Goal: Task Accomplishment & Management: Use online tool/utility

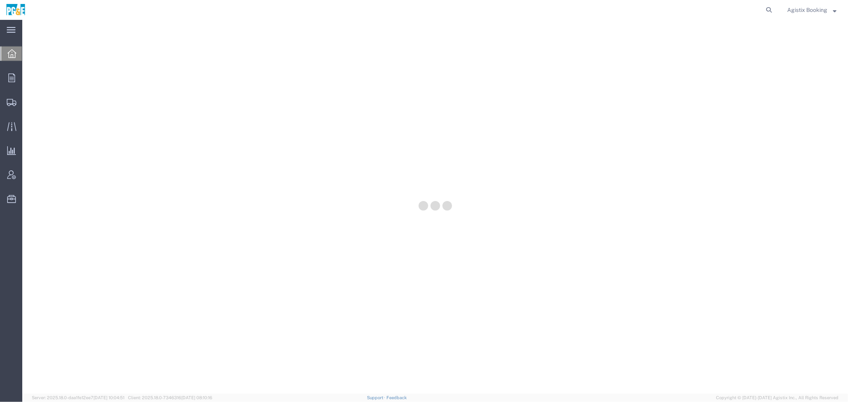
click at [795, 9] on span "Agistix Booking" at bounding box center [807, 10] width 40 height 9
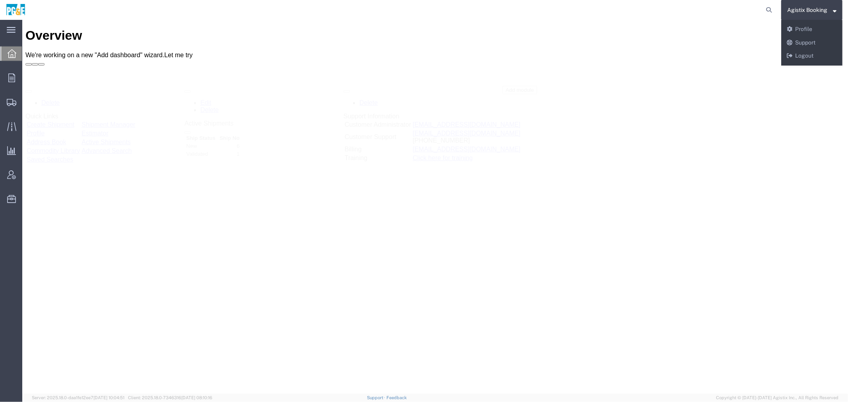
click at [798, 64] on div "Agistix Booking Messages Notifications Profile Support Logout" at bounding box center [811, 43] width 61 height 46
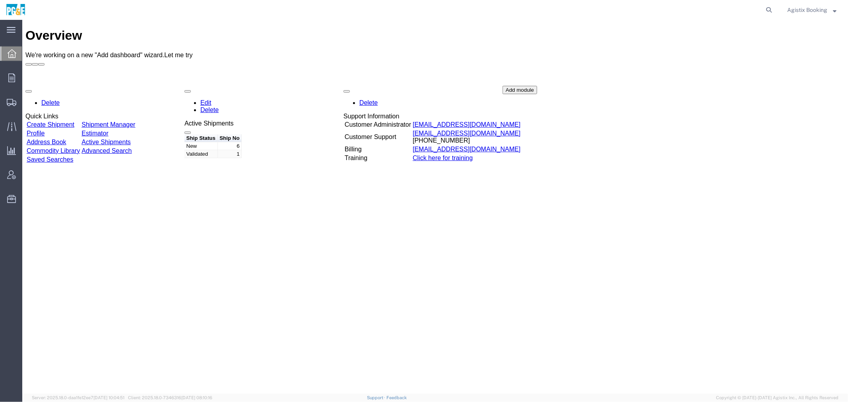
click at [798, 85] on div "Delete Quick Links Create Shipment Shipment Manager Profile Estimator Address B…" at bounding box center [434, 144] width 819 height 119
click at [811, 10] on span "Agistix Booking" at bounding box center [807, 10] width 40 height 9
drag, startPoint x: 798, startPoint y: 56, endPoint x: 717, endPoint y: 36, distance: 83.1
click at [798, 56] on link "Logout" at bounding box center [811, 56] width 61 height 14
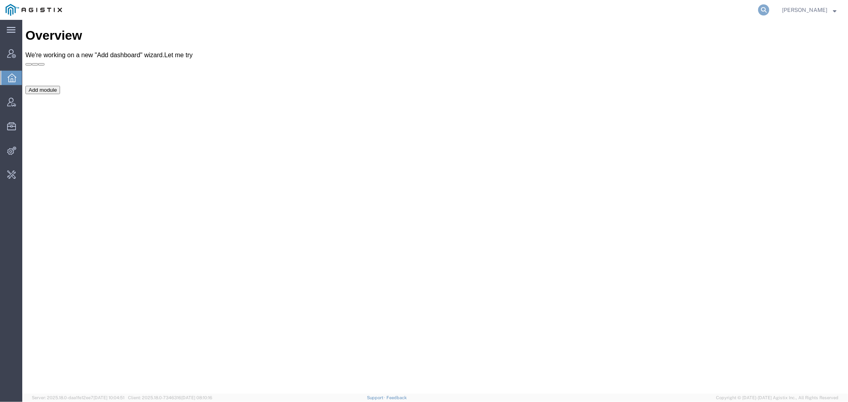
click at [769, 14] on icon at bounding box center [763, 9] width 11 height 11
type input "offline@acmglobal"
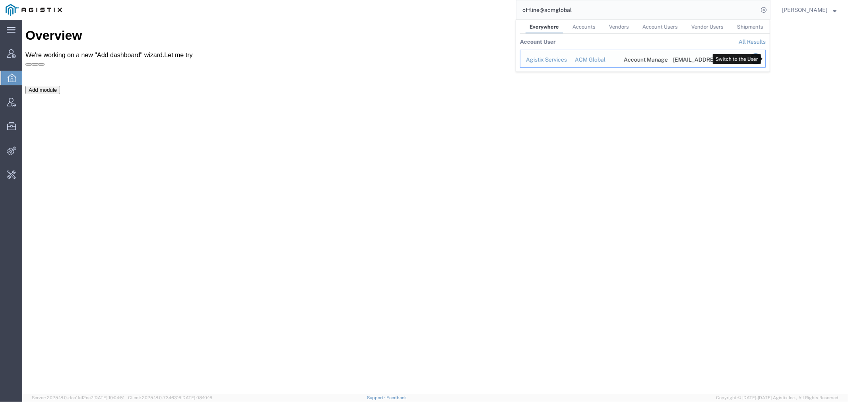
click at [761, 57] on icon "Search Results" at bounding box center [755, 58] width 11 height 11
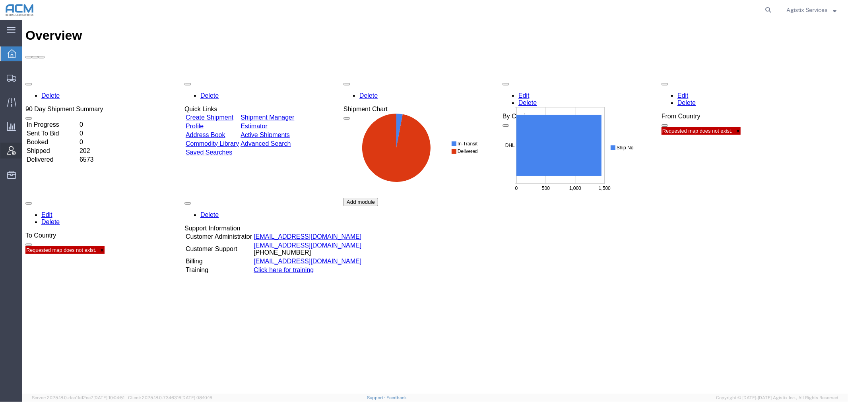
click at [27, 150] on span "Account Admin" at bounding box center [25, 151] width 6 height 16
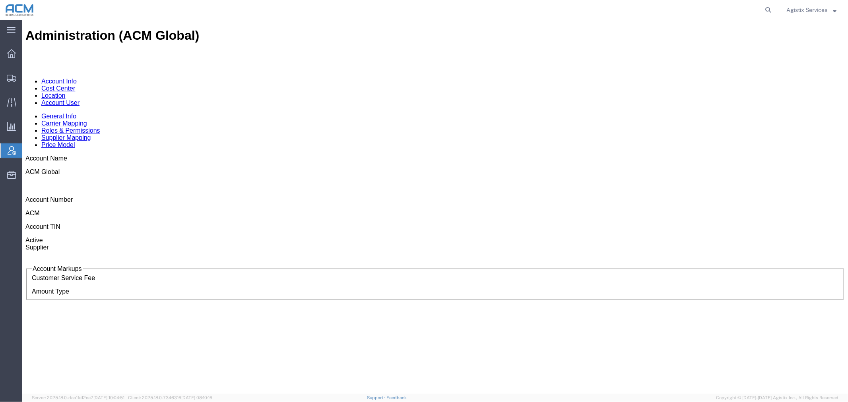
click at [79, 99] on link "Account User" at bounding box center [60, 102] width 38 height 7
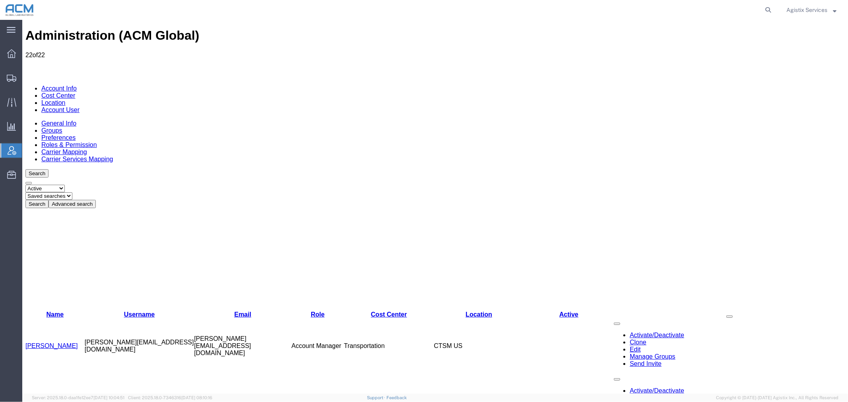
click at [60, 398] on link "Agistix Services" at bounding box center [47, 401] width 45 height 7
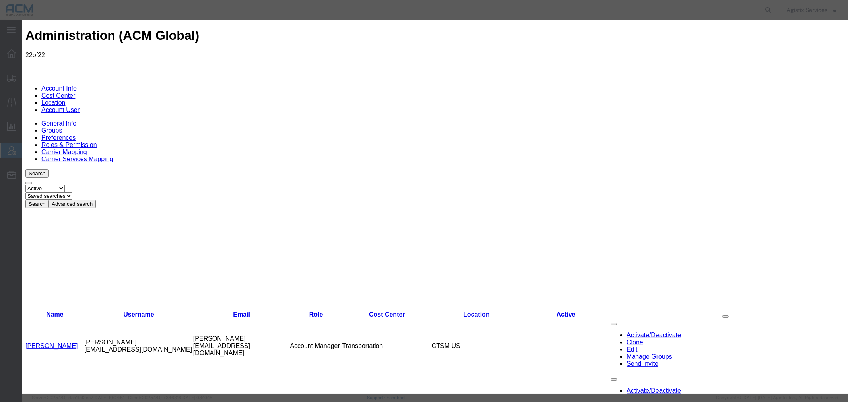
select select "COSTCENTER"
select select "2236958"
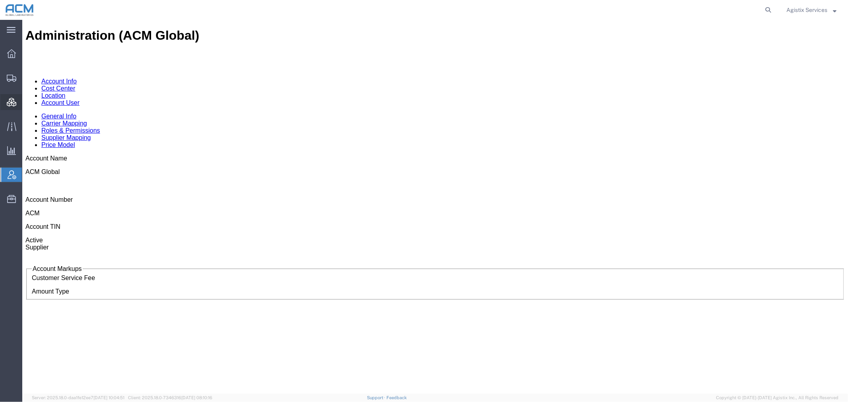
click at [11, 102] on icon at bounding box center [12, 102] width 10 height 9
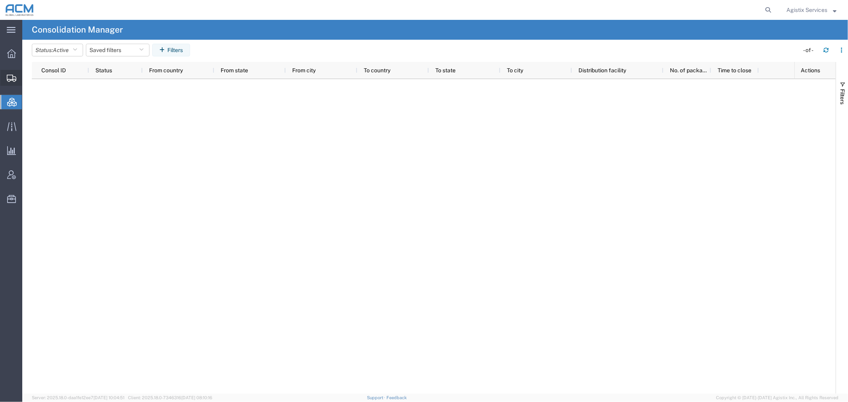
click at [0, 0] on span "Shipment Manager" at bounding box center [0, 0] width 0 height 0
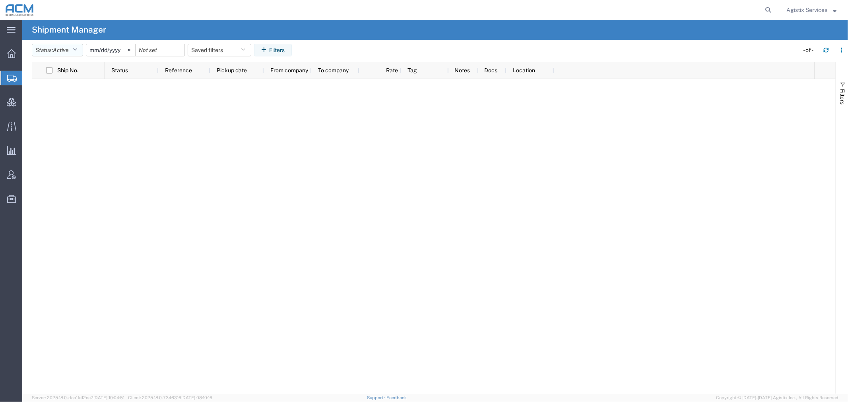
click at [49, 48] on button "Status: Active" at bounding box center [57, 50] width 51 height 13
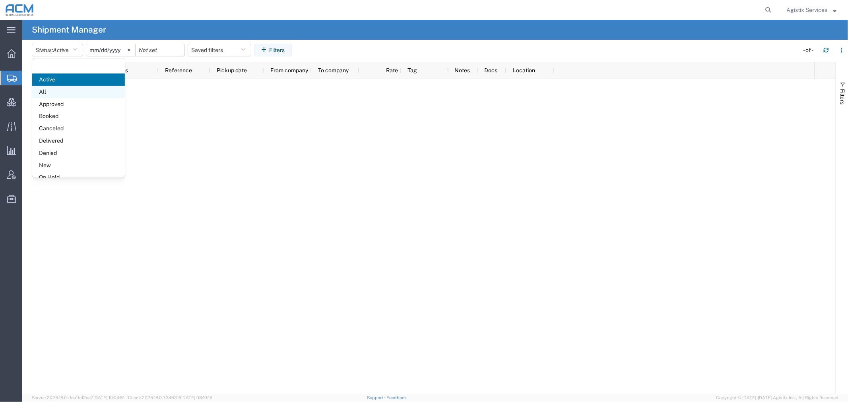
click at [56, 92] on span "All" at bounding box center [78, 92] width 93 height 12
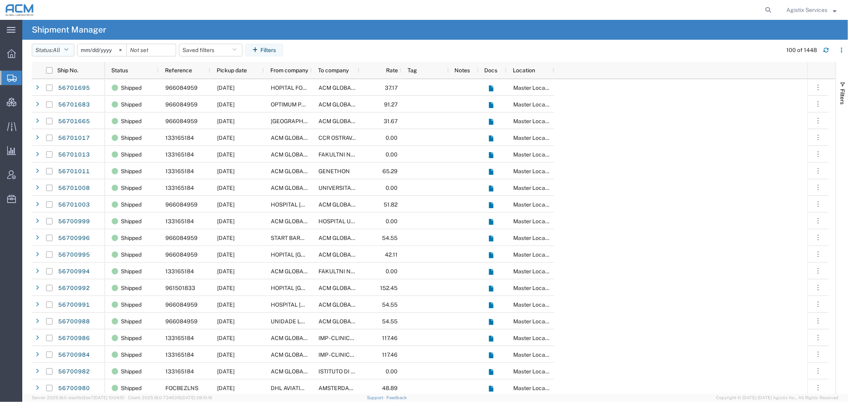
click at [54, 47] on button "Status: All" at bounding box center [53, 50] width 43 height 13
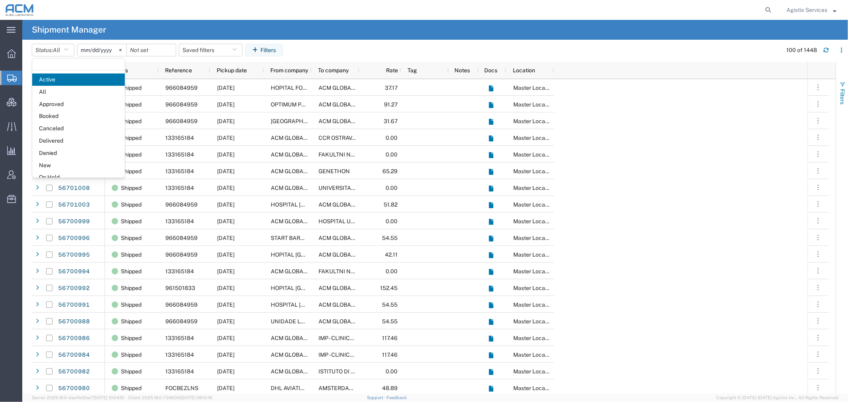
click at [839, 97] on span "Filters" at bounding box center [842, 96] width 6 height 15
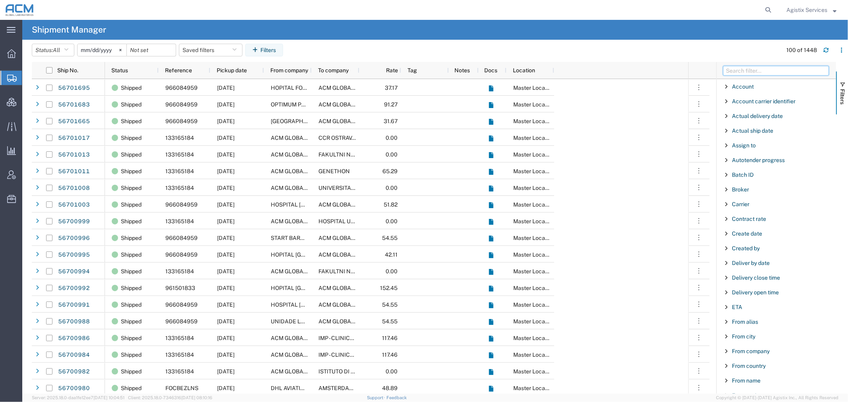
click at [775, 66] on input "Filter Columns Input" at bounding box center [776, 71] width 106 height 10
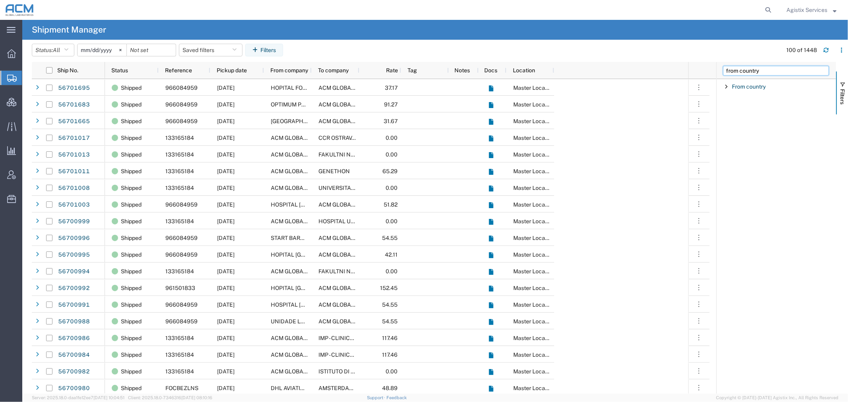
type input "from country"
click at [728, 88] on span "Filter List 1 Filters" at bounding box center [726, 86] width 6 height 6
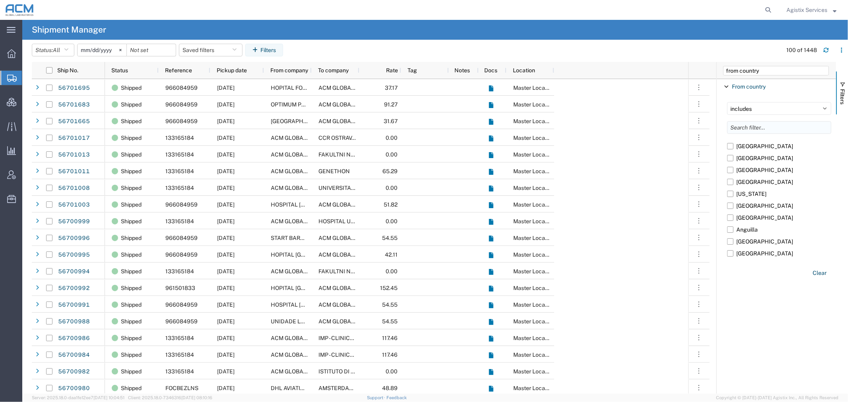
click at [741, 124] on input "Filter List 1 Filters" at bounding box center [779, 127] width 104 height 13
type input "i"
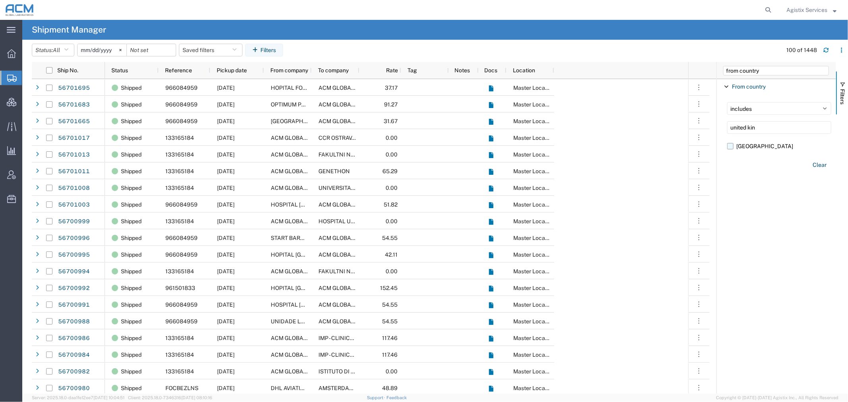
type input "united kin"
click at [728, 145] on label "[GEOGRAPHIC_DATA]" at bounding box center [779, 146] width 104 height 12
click at [0, 0] on input "[GEOGRAPHIC_DATA]" at bounding box center [0, 0] width 0 height 0
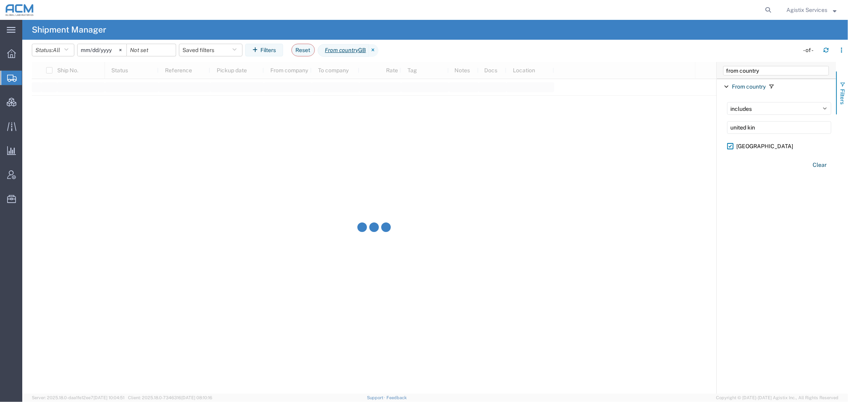
click at [841, 94] on span "Filters" at bounding box center [842, 96] width 6 height 15
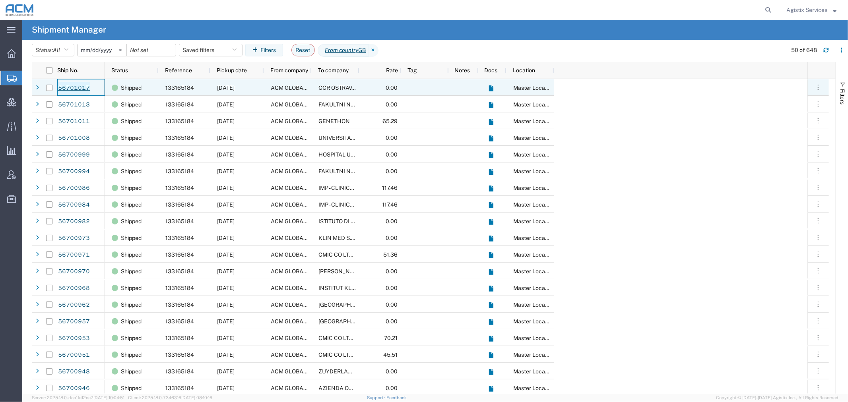
click at [72, 85] on link "56701017" at bounding box center [74, 88] width 33 height 13
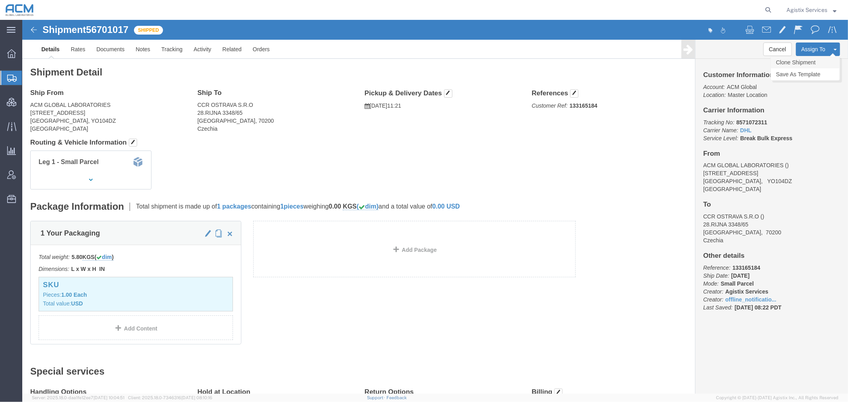
click link "Clone Shipment"
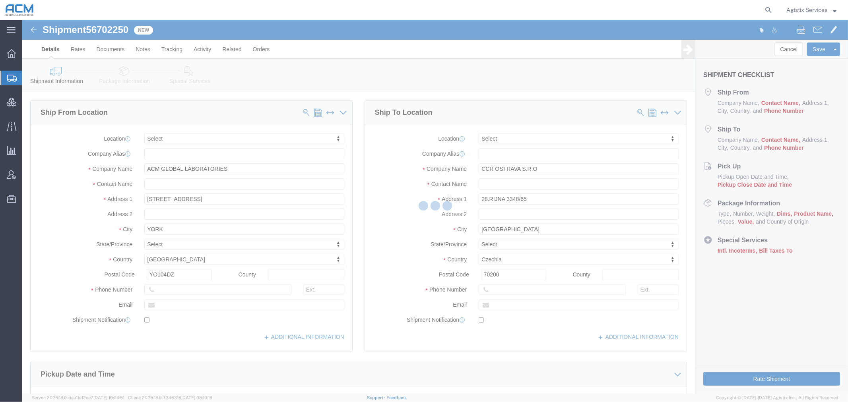
select select
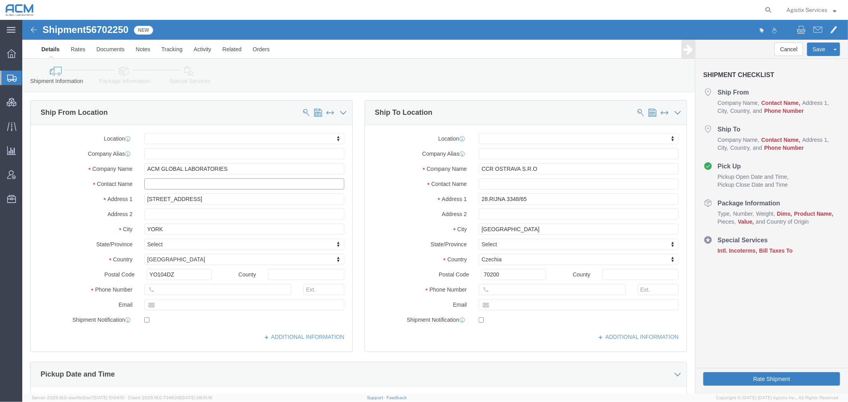
click input "text"
type input "TEST-CARRIEV"
click input "text"
type input "[PHONE_NUMBER]"
click input "text"
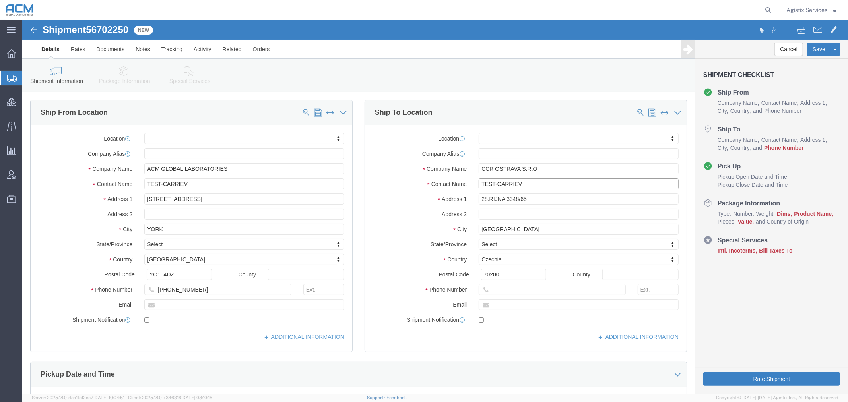
type input "TEST-CARRIEV"
click input "text"
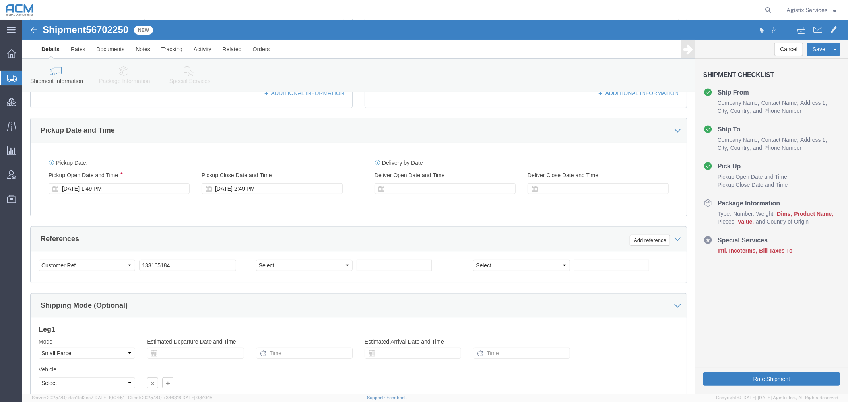
scroll to position [265, 0]
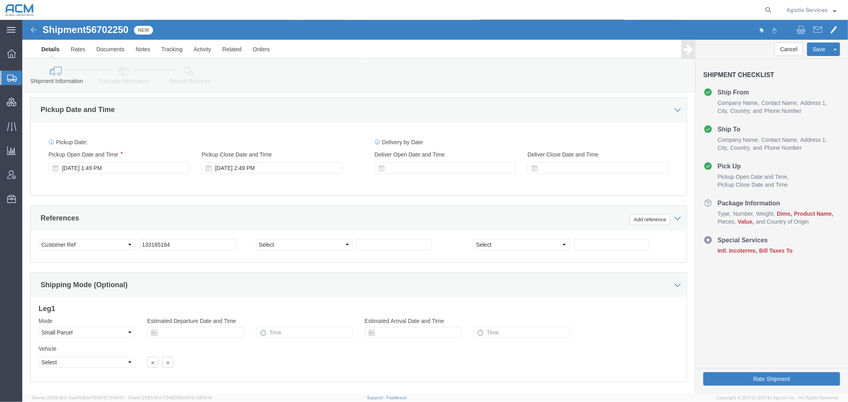
type input "[PHONE_NUMBER]"
drag, startPoint x: 163, startPoint y: 227, endPoint x: 72, endPoint y: 227, distance: 91.0
click div "Select Account Type Activity ID Airline Appointment Number ASN Batch Request # …"
type input "TEST DHL BREAKBULK"
click icon
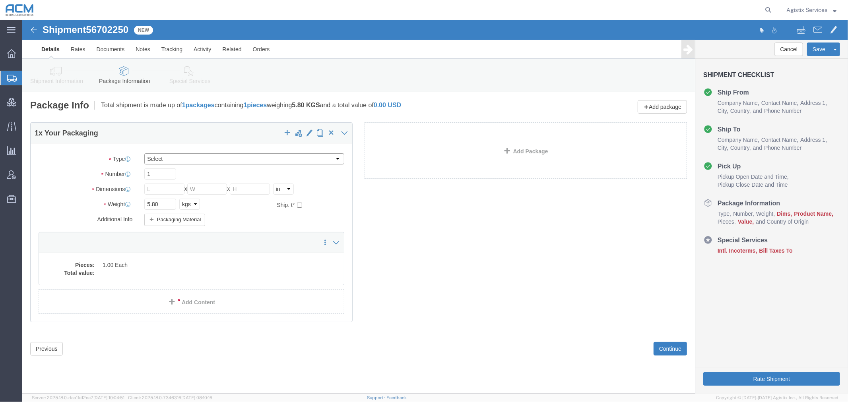
click select "Select 12 Box 24 Box 4 Box Biotherm 15 Double Peli Box Envelope Flyer Bag Gel B…"
select select "YORP"
click select "Select 12 Box 24 Box 4 Box Biotherm 15 Double Peli Box Envelope Flyer Bag Gel B…"
type input "14.00"
type input "10.00"
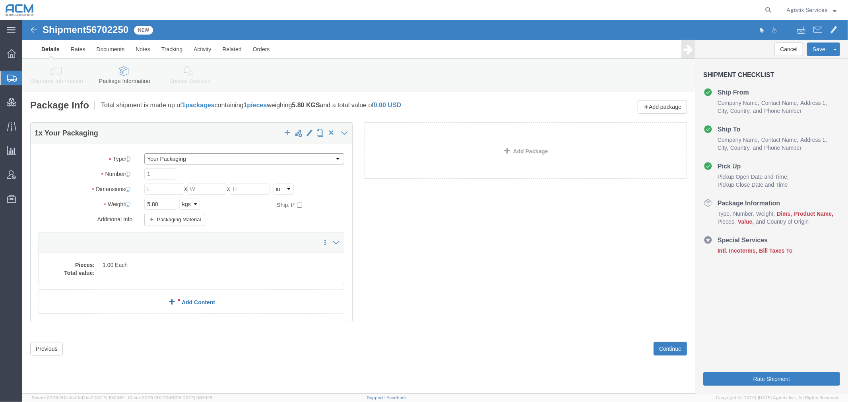
type input "6.00"
click dd
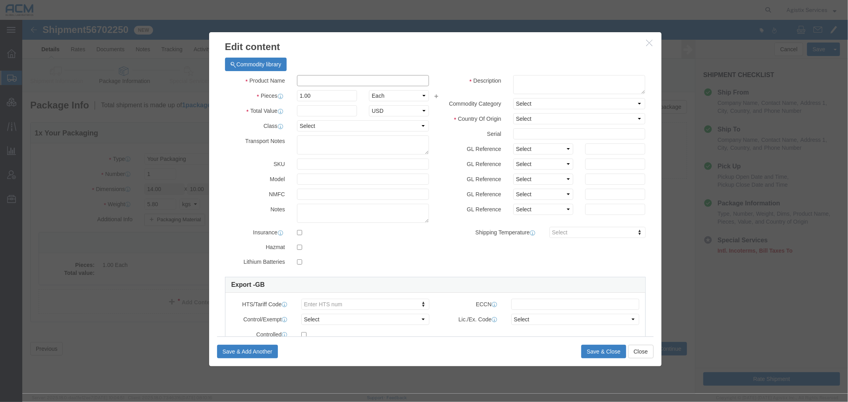
click input "text"
type input "TEST PRODUCT"
click input "text"
type input "1"
drag, startPoint x: 325, startPoint y: 61, endPoint x: 149, endPoint y: 60, distance: 176.0
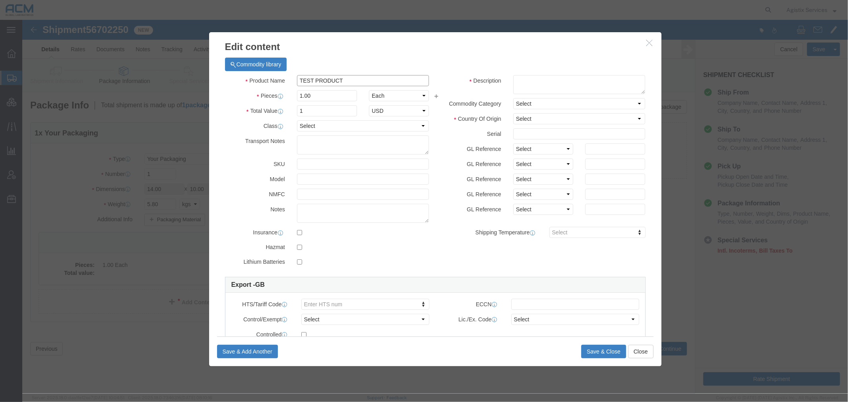
click div "Edit content Commodity library Product Name TEST PRODUCT Pieces 1.00 Select Bag…"
type input "WIDGETS"
click textarea
type textarea "W"
type textarea "BLUE WIDGETS"
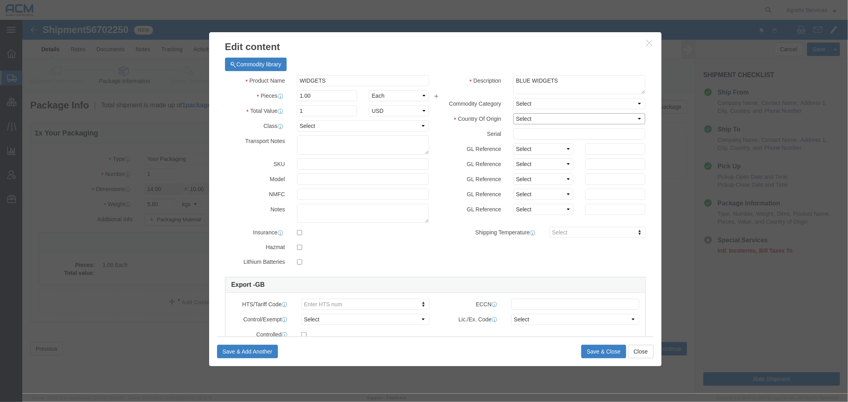
click select "Select [GEOGRAPHIC_DATA] [GEOGRAPHIC_DATA] [GEOGRAPHIC_DATA] [GEOGRAPHIC_DATA] …"
select select "DZ"
click select "Select [GEOGRAPHIC_DATA] [GEOGRAPHIC_DATA] [GEOGRAPHIC_DATA] [GEOGRAPHIC_DATA] …"
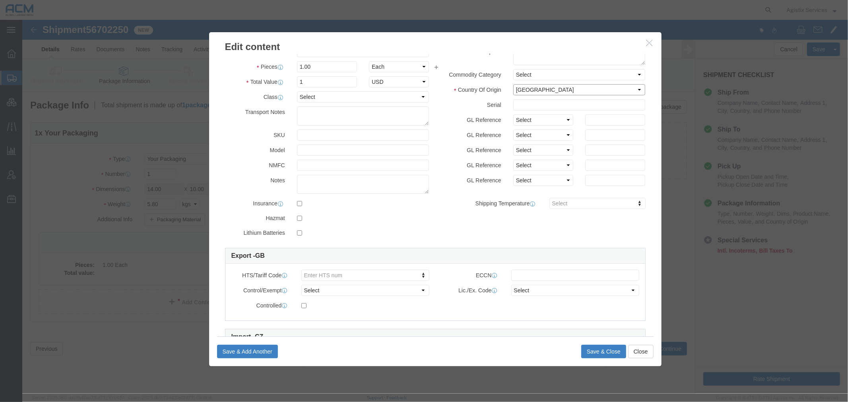
scroll to position [44, 0]
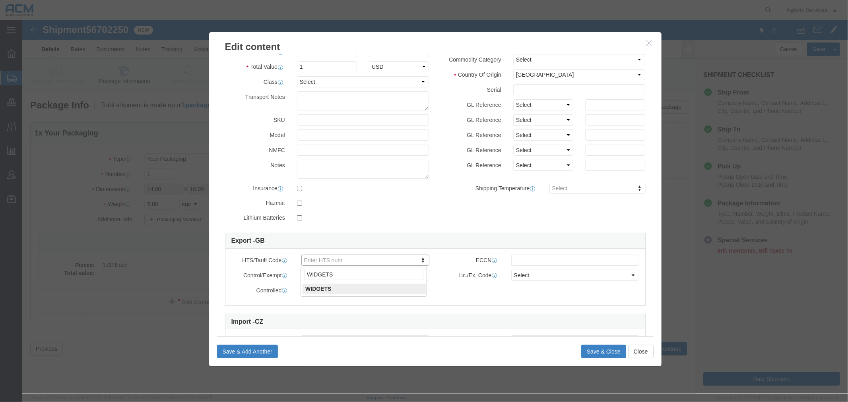
type input "WIDGETS"
drag, startPoint x: 318, startPoint y: 243, endPoint x: 264, endPoint y: 243, distance: 53.6
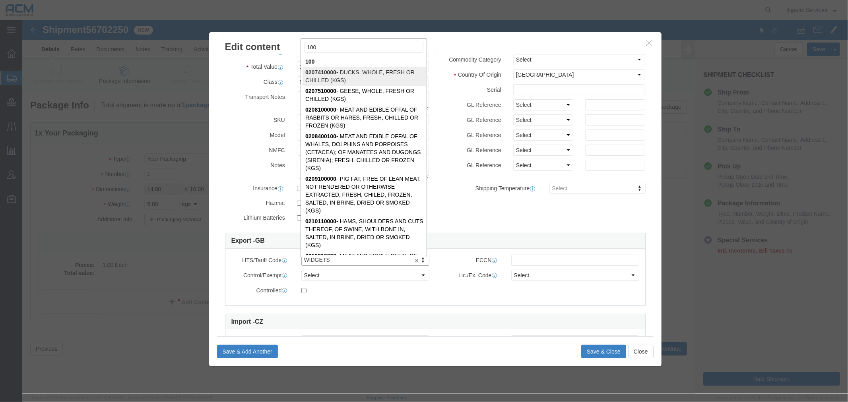
type input "100"
select select "KGS"
type input "0207410000"
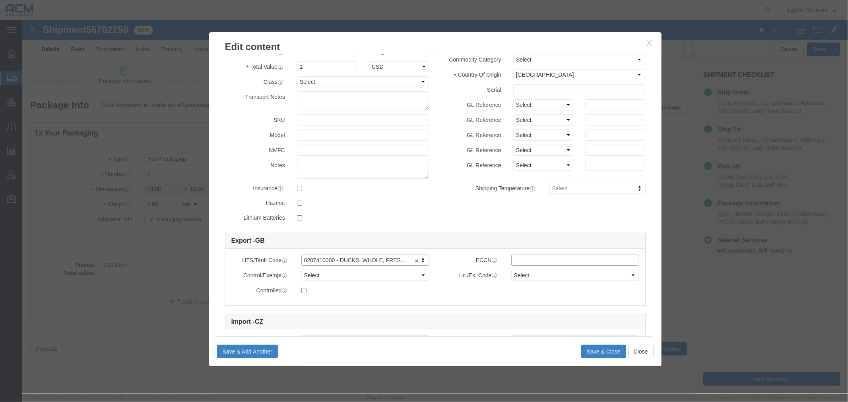
click input "text"
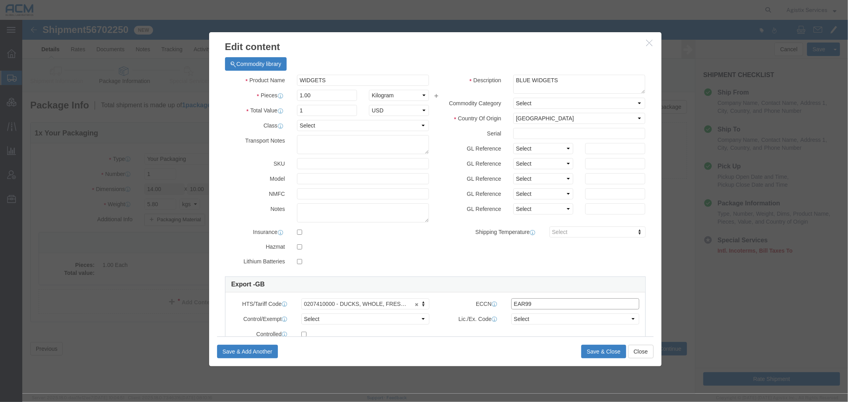
scroll to position [0, 0]
type input "EAR99"
drag, startPoint x: 311, startPoint y: 64, endPoint x: 211, endPoint y: 66, distance: 100.2
click div "Product Name WIDGETS"
type input "DUCKS"
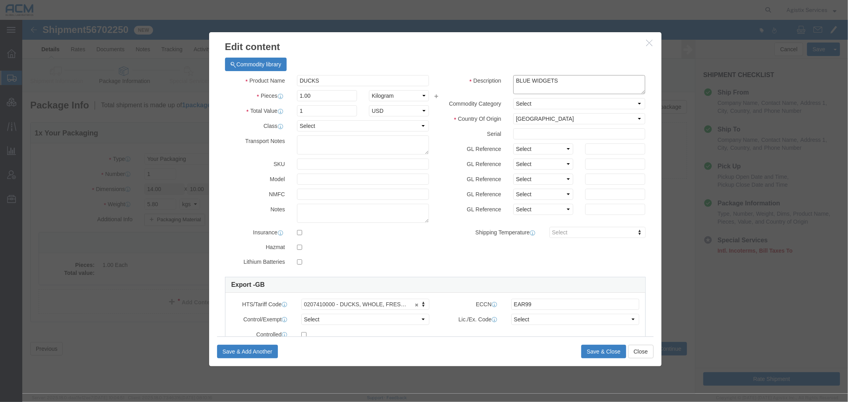
drag, startPoint x: 540, startPoint y: 60, endPoint x: 366, endPoint y: 56, distance: 173.3
click div "Product Name DUCKS Pieces 1.00 Select Bag Barrels 100Board Feet Bottle Box Blis…"
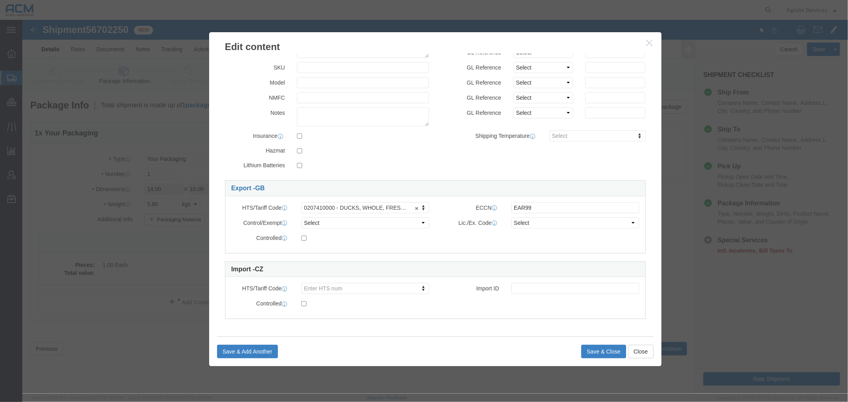
scroll to position [98, 0]
type textarea "MALLARDS"
click select "Select ATF BIS DEA EPA FDA FTR ITAR OFAC Other (OPA)"
select select "BIS"
click select "Select ATF BIS DEA EPA FDA FTR ITAR OFAC Other (OPA)"
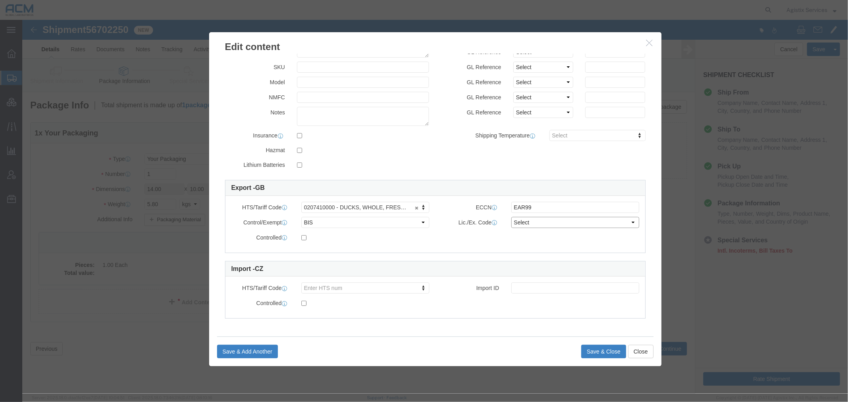
drag, startPoint x: 513, startPoint y: 201, endPoint x: 514, endPoint y: 217, distance: 15.5
click select "Select AGR-Agricultural APP-Computers APR-Additional Permissive Exports AVS-Air…"
select select "NLR"
click select "Select AGR-Agricultural APP-Computers APR-Additional Permissive Exports AVS-Air…"
click button "Save & Close"
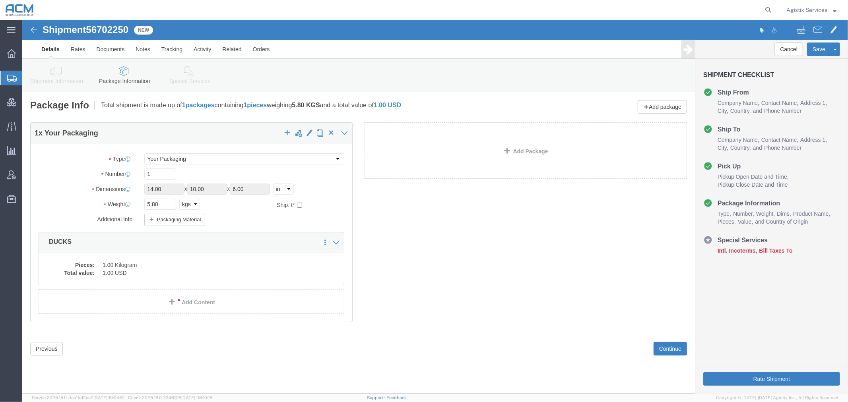
click icon
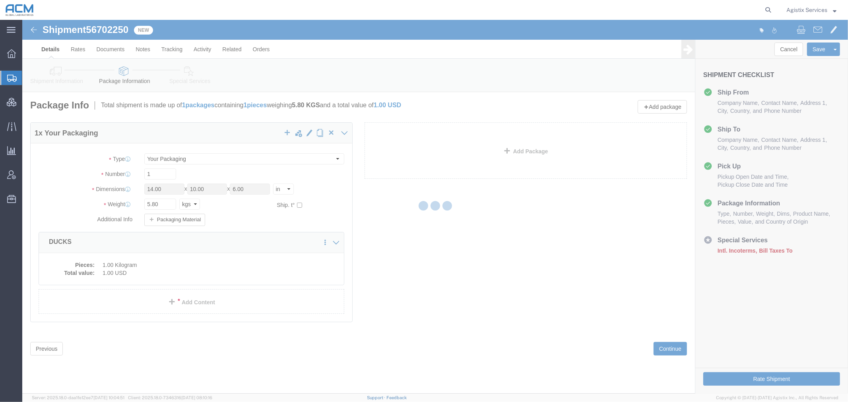
select select
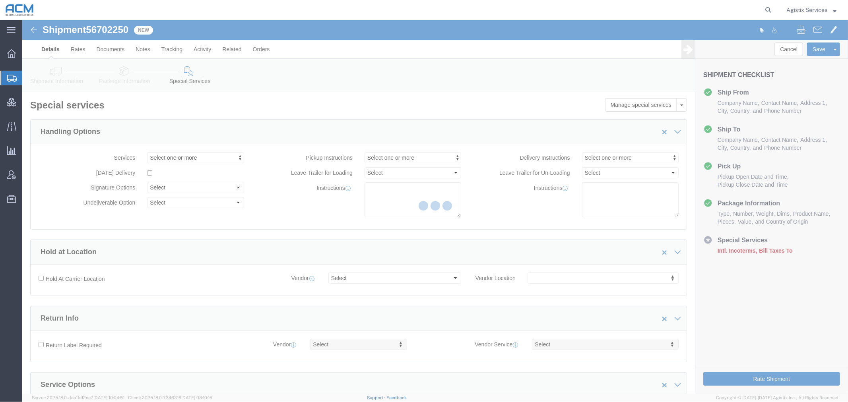
select select "COSTCENTER"
select select "2236958"
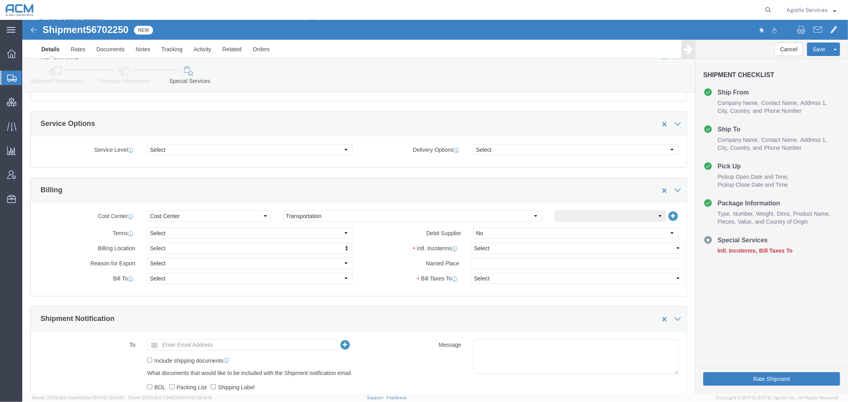
scroll to position [309, 0]
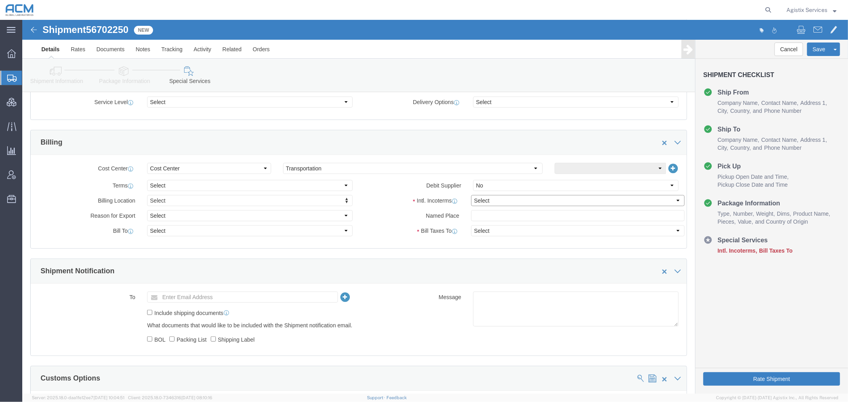
click select "Select Carriage Insurance Paid Carriage Paid To Cost and Freight Cost Insurance…"
select select "DDP"
click select "Select Carriage Insurance Paid Carriage Paid To Cost and Freight Cost Insurance…"
select select "SHIP"
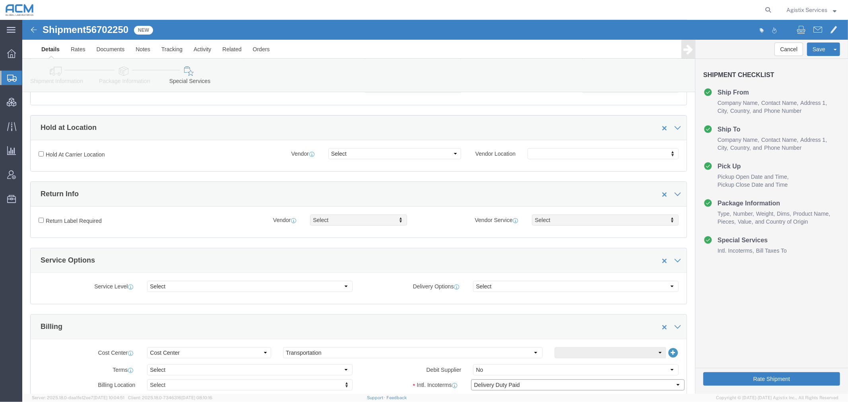
scroll to position [0, 0]
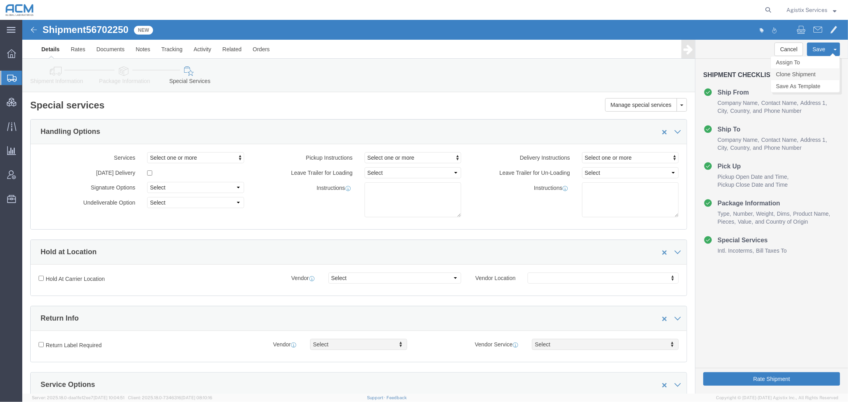
click link "Clone Shipment"
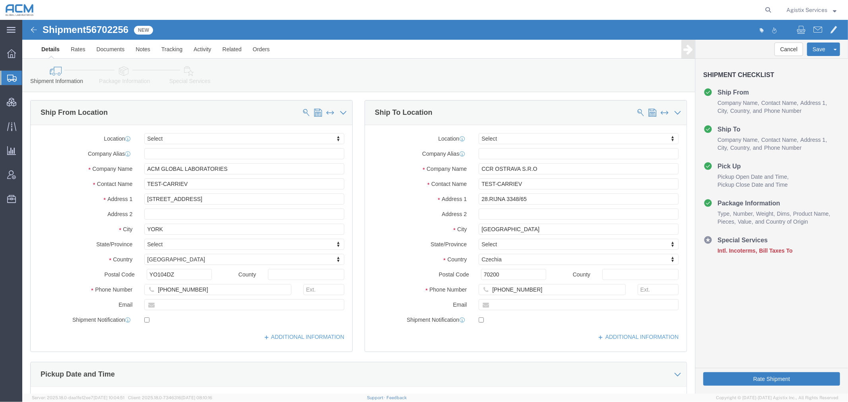
click at [0, 0] on span "Shipment Manager" at bounding box center [0, 0] width 0 height 0
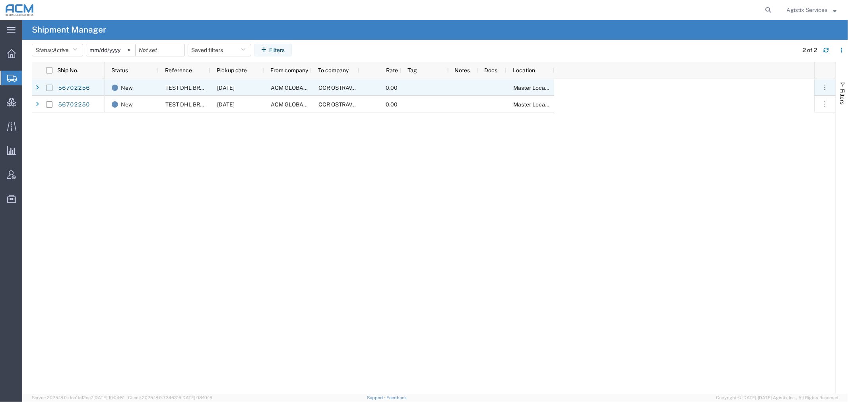
click at [48, 87] on input "Press Space to toggle row selection (unchecked)" at bounding box center [49, 88] width 6 height 6
checkbox input "true"
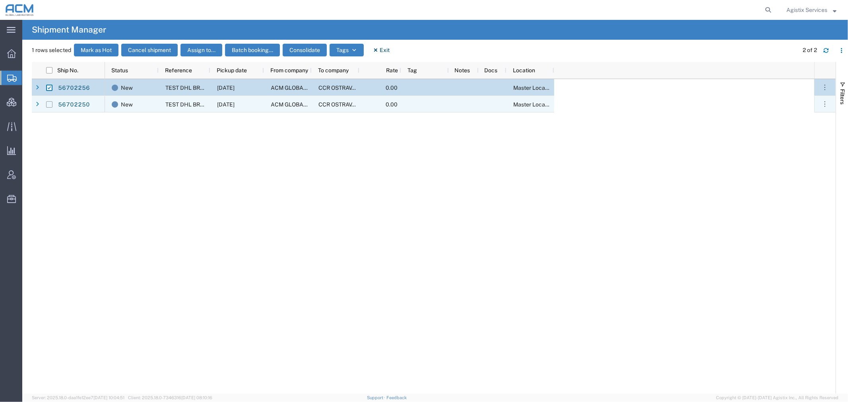
click at [49, 102] on input "Press Space to toggle row selection (unchecked)" at bounding box center [49, 104] width 6 height 6
checkbox input "true"
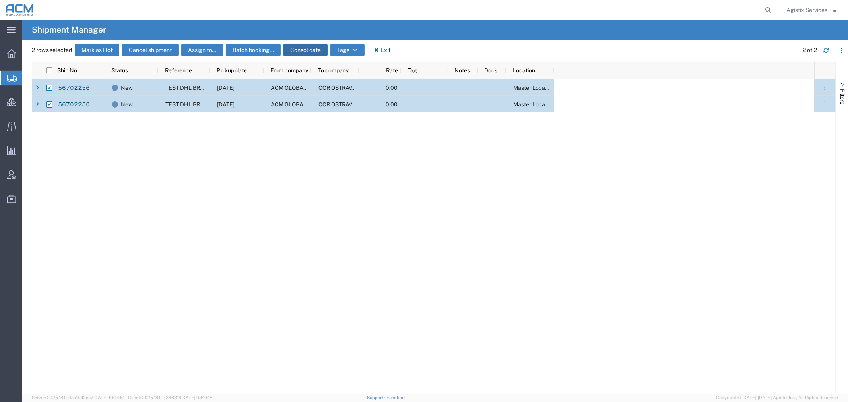
click at [304, 49] on button "Consolidate" at bounding box center [305, 50] width 44 height 13
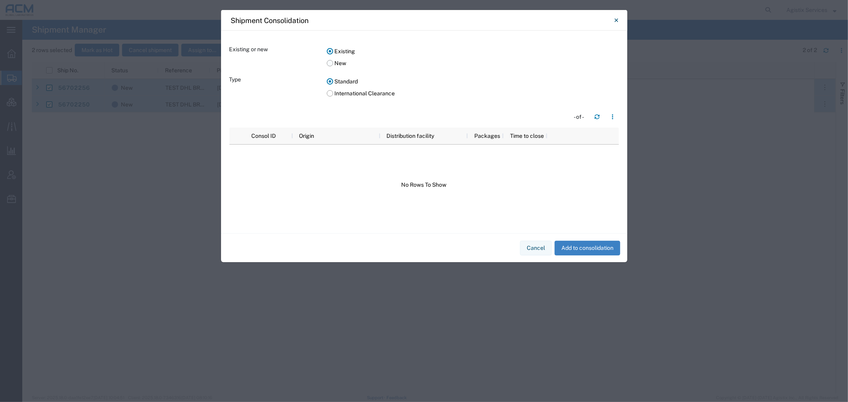
click at [327, 66] on label "New" at bounding box center [473, 63] width 292 height 12
click at [0, 0] on input "New" at bounding box center [0, 0] width 0 height 0
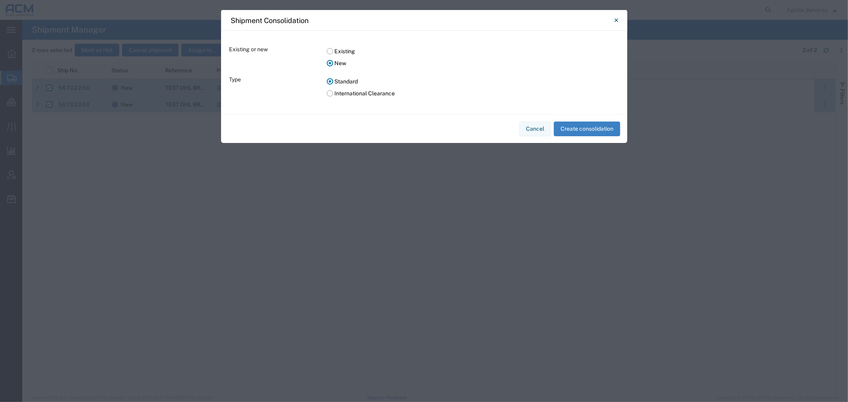
click at [327, 93] on label "International Clearance" at bounding box center [473, 93] width 292 height 12
click at [0, 0] on input "International Clearance" at bounding box center [0, 0] width 0 height 0
select select "5"
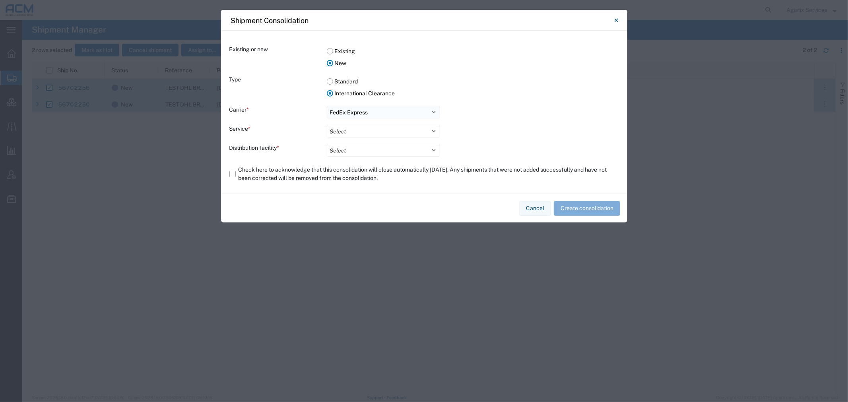
click at [347, 110] on select "Select FedEx Express" at bounding box center [383, 112] width 113 height 13
click at [300, 128] on div "Service *" at bounding box center [277, 131] width 97 height 13
click at [369, 112] on select "Select FedEx Express" at bounding box center [383, 112] width 113 height 13
click at [369, 123] on div "Carrier * Select FedEx Express Service * Select International Priority Direct D…" at bounding box center [423, 131] width 389 height 51
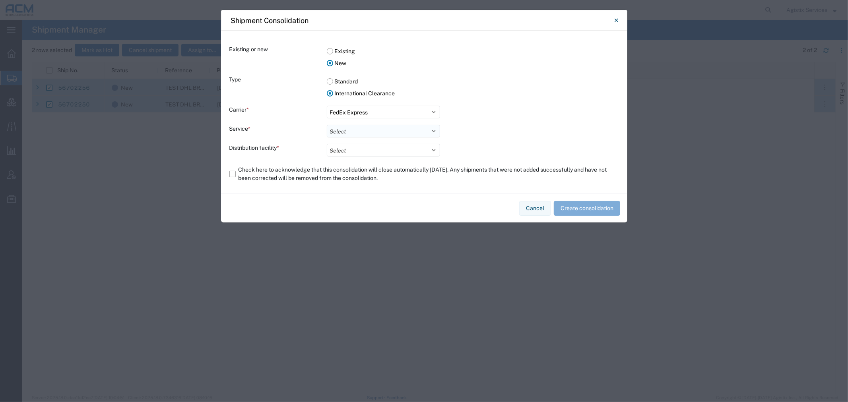
click at [369, 129] on select "Select International Priority Direct Distribution" at bounding box center [383, 131] width 113 height 13
click at [385, 111] on select "Select FedEx Express" at bounding box center [383, 112] width 113 height 13
click at [230, 296] on div "Shipment Consolidation Existing or new Existing New Type Standard International…" at bounding box center [424, 201] width 848 height 402
click at [384, 106] on select "Select FedEx Express" at bounding box center [383, 112] width 113 height 13
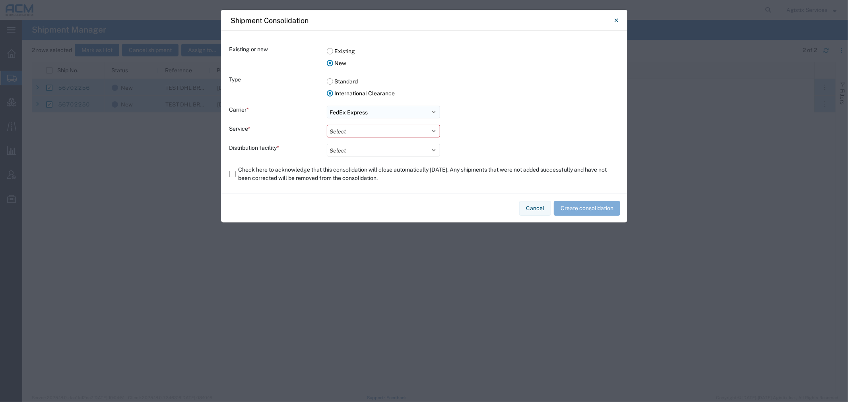
select select
click at [327, 106] on select "Select FedEx Express" at bounding box center [383, 112] width 113 height 13
drag, startPoint x: 382, startPoint y: 113, endPoint x: 384, endPoint y: 118, distance: 5.0
click at [382, 113] on select "Select FedEx Express" at bounding box center [383, 112] width 113 height 13
click at [614, 18] on icon "Close" at bounding box center [616, 20] width 4 height 10
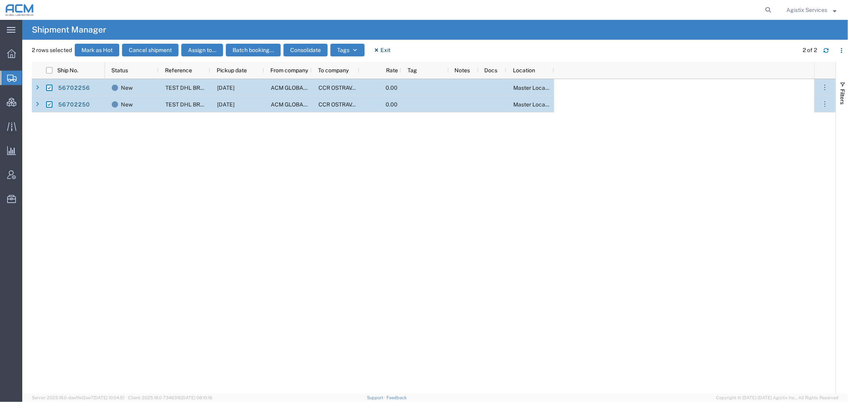
click at [140, 183] on div "New TEST DHL BREAKBULK [DATE] ACM GLOBAL LABORATORIES CCR [GEOGRAPHIC_DATA] S.R…" at bounding box center [459, 236] width 709 height 315
click at [27, 174] on span "Account Admin" at bounding box center [25, 175] width 6 height 16
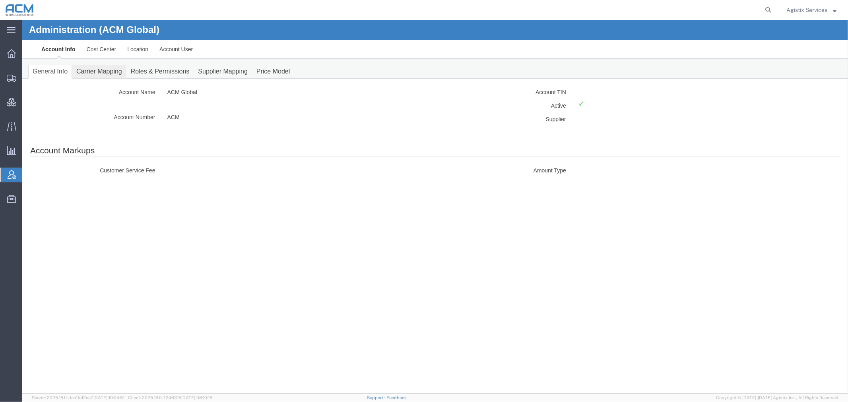
click at [97, 72] on link "Carrier Mapping" at bounding box center [99, 71] width 54 height 14
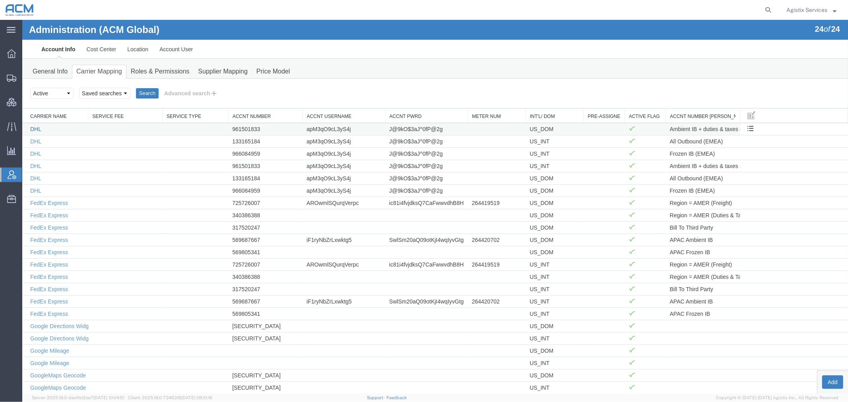
click at [36, 128] on link "DHL" at bounding box center [35, 129] width 11 height 6
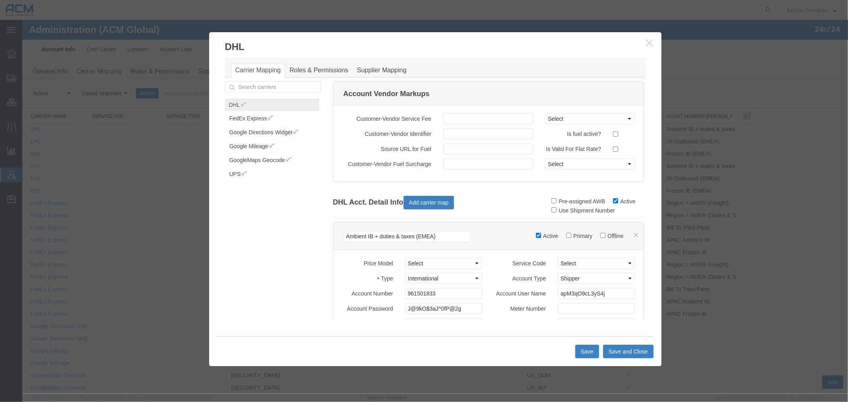
click at [654, 45] on h3 "DHL" at bounding box center [435, 42] width 452 height 21
click at [646, 44] on icon "button" at bounding box center [649, 42] width 6 height 7
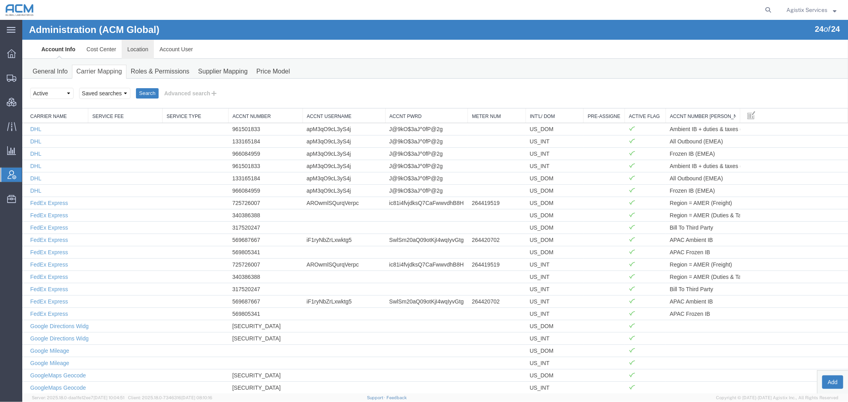
click at [138, 46] on link "Location" at bounding box center [137, 48] width 32 height 19
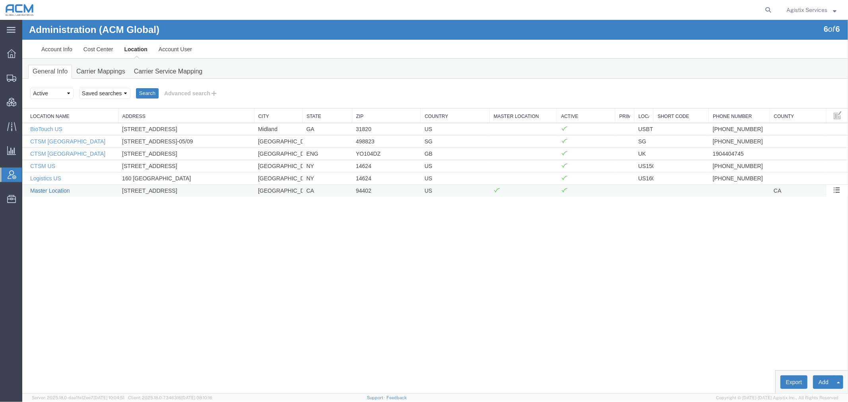
click at [56, 189] on link "Master Location" at bounding box center [50, 190] width 40 height 6
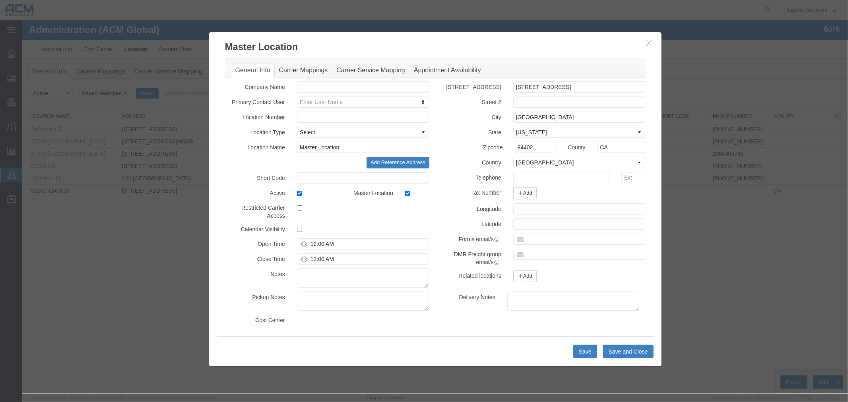
select select "COSTCENTER"
select select "2236958"
click at [372, 72] on link "Carrier Service Mapping" at bounding box center [369, 70] width 77 height 14
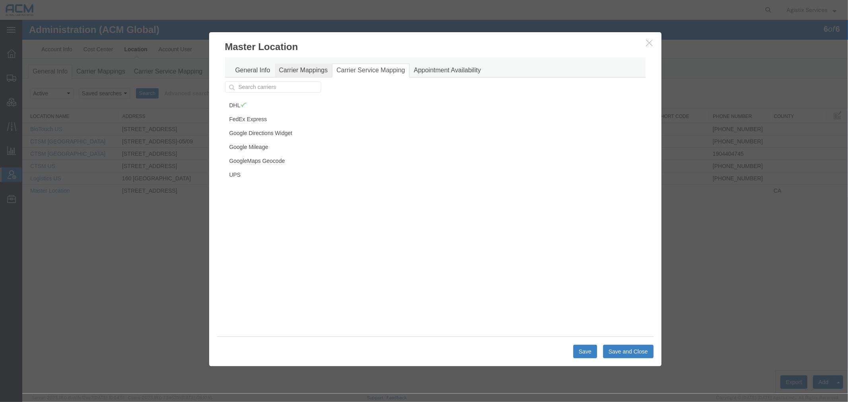
click at [301, 69] on link "Carrier Mappings" at bounding box center [303, 70] width 58 height 14
click at [376, 72] on link "Carrier Service Mapping" at bounding box center [369, 70] width 77 height 14
click at [274, 100] on link "DHL" at bounding box center [272, 105] width 94 height 14
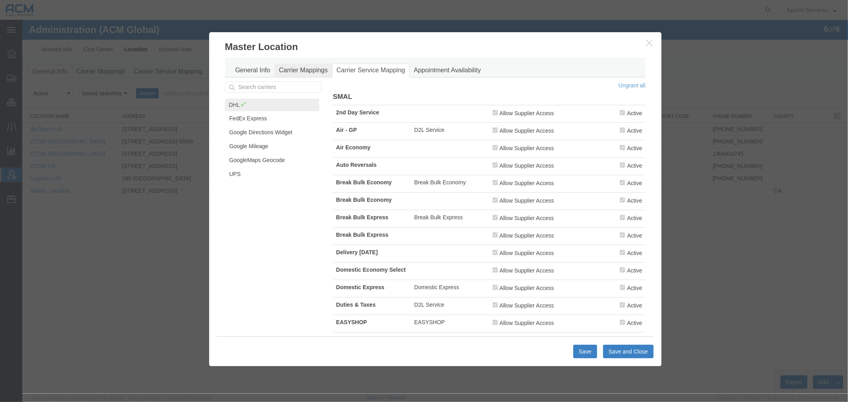
click at [311, 74] on link "Carrier Mappings" at bounding box center [303, 70] width 58 height 14
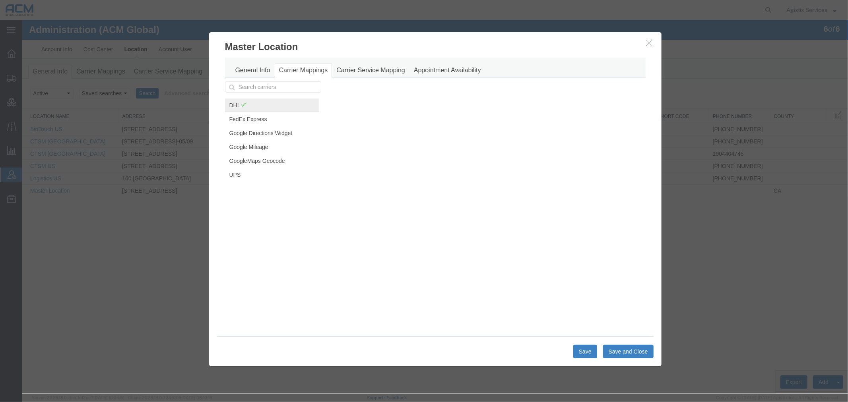
click at [283, 108] on link "DHL" at bounding box center [272, 105] width 94 height 14
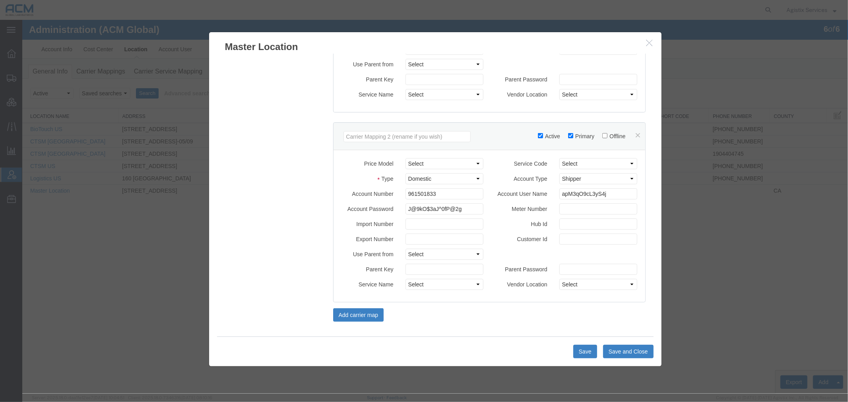
scroll to position [226, 0]
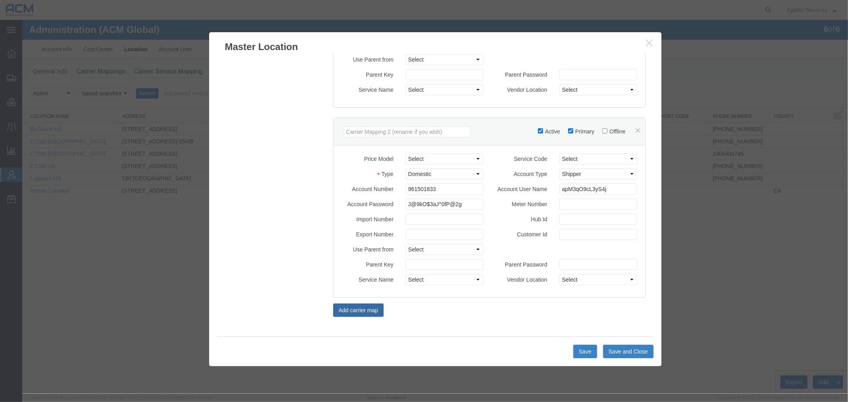
click at [360, 314] on button "Add carrier map" at bounding box center [358, 310] width 51 height 14
select select
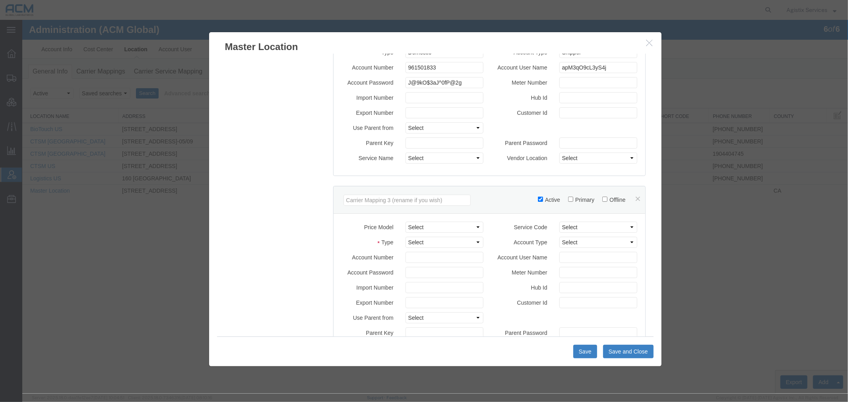
scroll to position [359, 0]
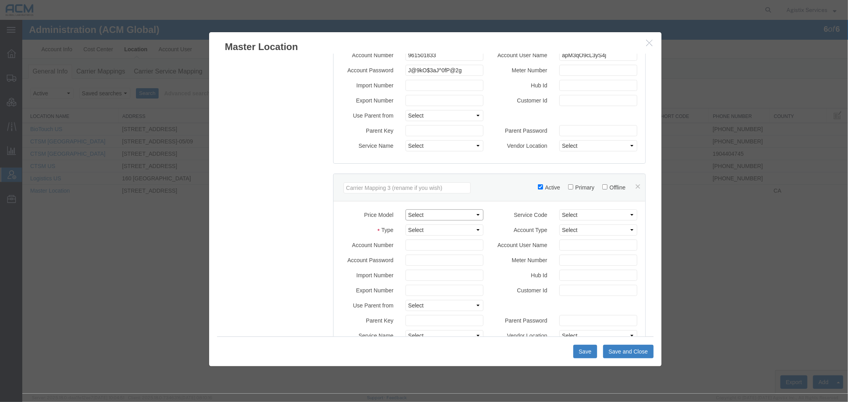
click at [426, 217] on select "Select (F639) Kalitta C/O Korean Air::ASRC_2023_c_KALW 101 Trucking::PGESA_Rate…" at bounding box center [444, 214] width 78 height 11
click at [418, 228] on select "Select Domestic International International Clearance" at bounding box center [444, 229] width 78 height 11
select select "INT_CLRC"
click at [405, 224] on select "Select Domestic International International Clearance" at bounding box center [444, 229] width 78 height 11
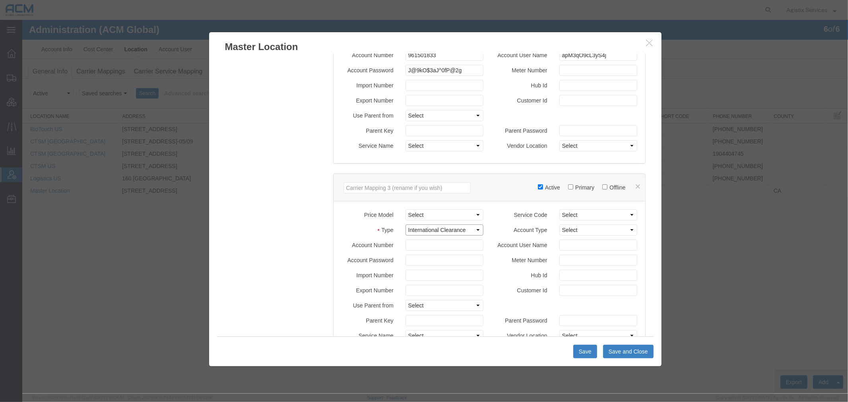
scroll to position [315, 0]
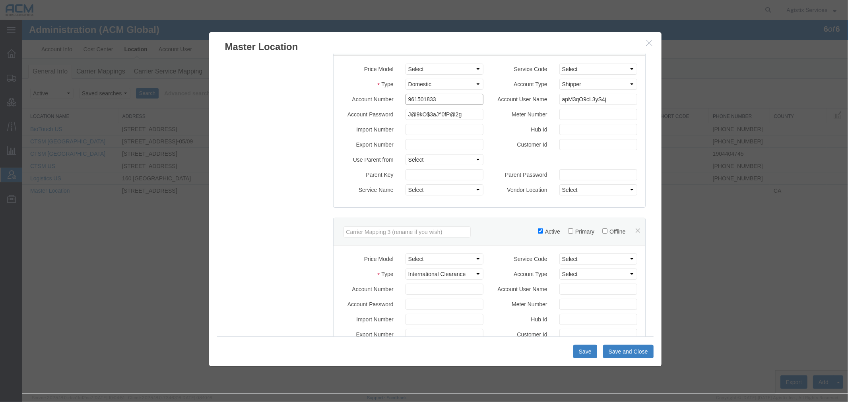
drag, startPoint x: 434, startPoint y: 101, endPoint x: 359, endPoint y: 103, distance: 75.1
click at [359, 103] on div "Account Number 961501833" at bounding box center [412, 98] width 154 height 11
click at [430, 288] on input "Account Number" at bounding box center [444, 288] width 78 height 11
paste input "961501833"
type input "961501833"
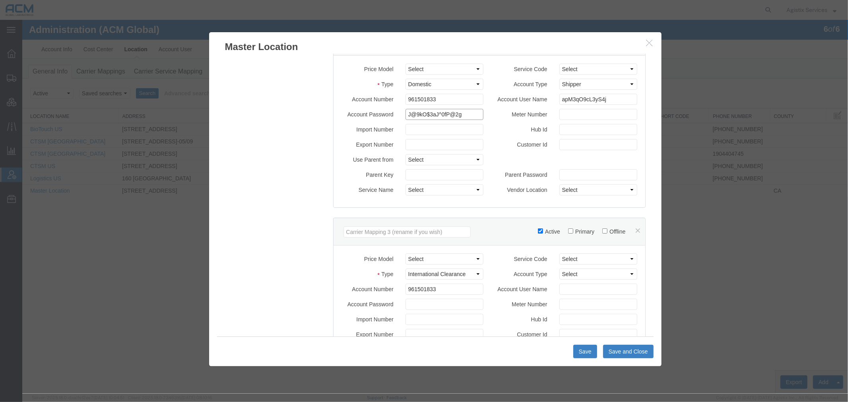
drag, startPoint x: 466, startPoint y: 113, endPoint x: 312, endPoint y: 112, distance: 154.6
click at [312, 112] on div "DHL FedEx Express Google Directions Widget Google Mileage GoogleMaps Geocode UP…" at bounding box center [435, 96] width 432 height 660
click at [422, 304] on input "Account Password" at bounding box center [444, 303] width 78 height 11
paste input "J@9kO$3aJ^0fP@2g"
type input "J@9kO$3aJ^0fP@2g"
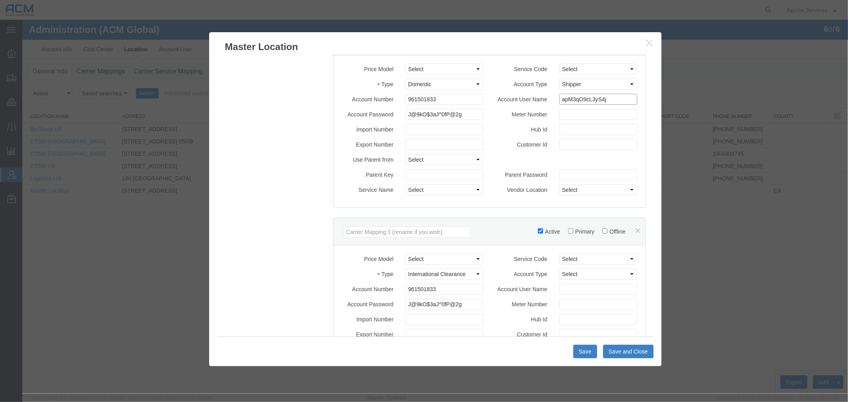
drag, startPoint x: 615, startPoint y: 100, endPoint x: 480, endPoint y: 101, distance: 135.1
click at [480, 101] on div "Account Number 961501833 Account User Name apM3qO9cL3yS4j" at bounding box center [489, 100] width 308 height 15
click at [569, 292] on input "Account User Name" at bounding box center [598, 288] width 78 height 11
paste input "apM3qO9cL3yS4j"
type input "apM3qO9cL3yS4j"
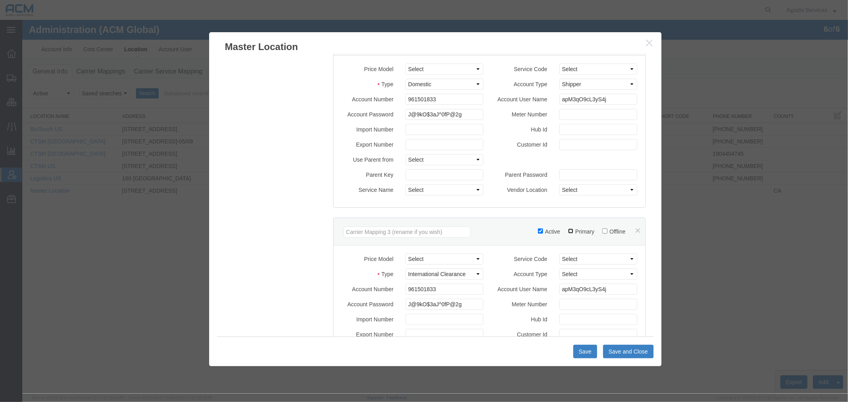
click at [567, 233] on input "Primary" at bounding box center [569, 230] width 5 height 5
checkbox input "true"
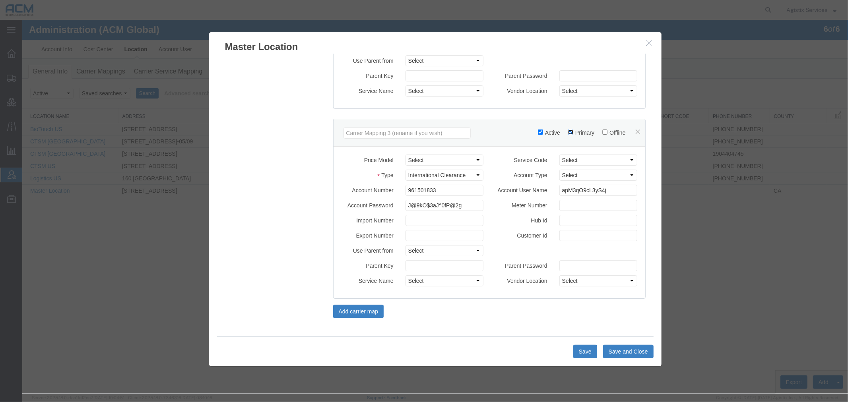
scroll to position [416, 0]
click at [575, 280] on select "Select" at bounding box center [598, 279] width 78 height 11
click at [618, 350] on button "Save and Close" at bounding box center [627, 352] width 50 height 14
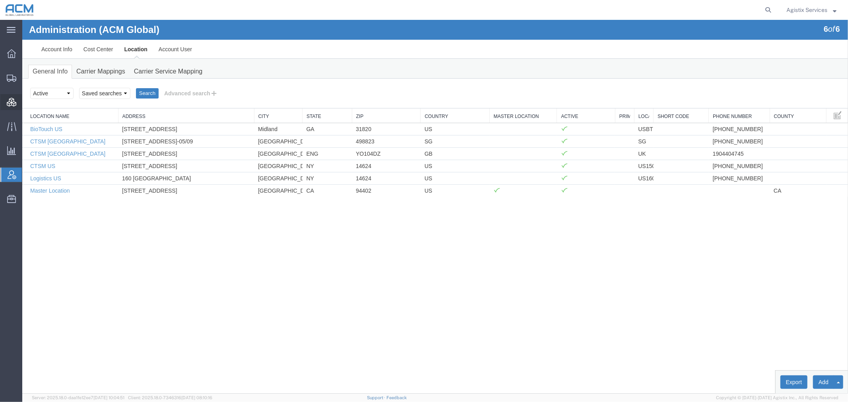
click at [27, 102] on span "Consolidation Manager" at bounding box center [25, 102] width 6 height 16
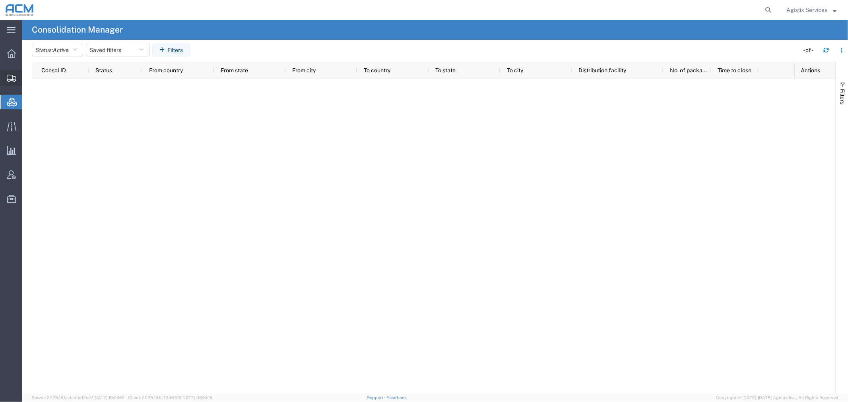
click at [10, 73] on div at bounding box center [11, 78] width 22 height 16
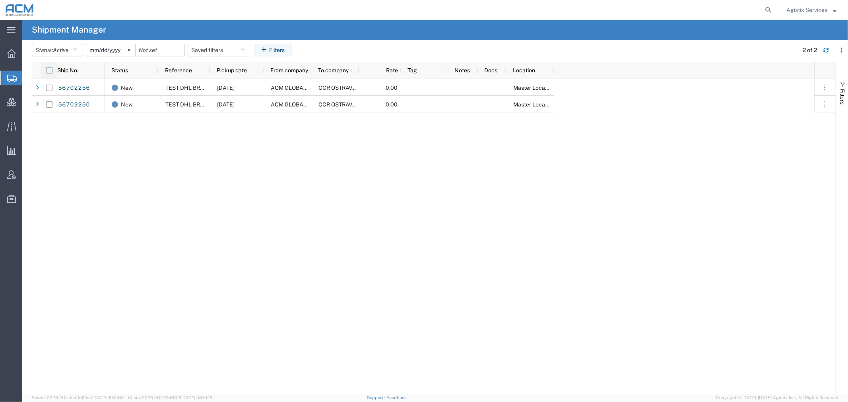
click at [49, 72] on input "checkbox" at bounding box center [49, 70] width 6 height 6
checkbox input "true"
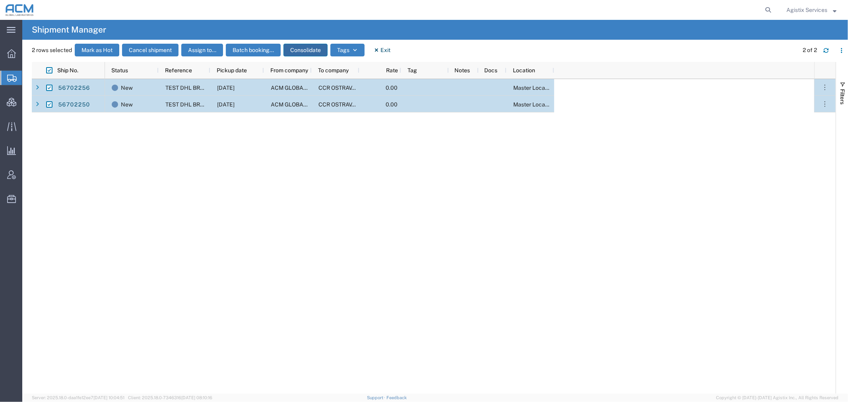
click at [313, 48] on button "Consolidate" at bounding box center [305, 50] width 44 height 13
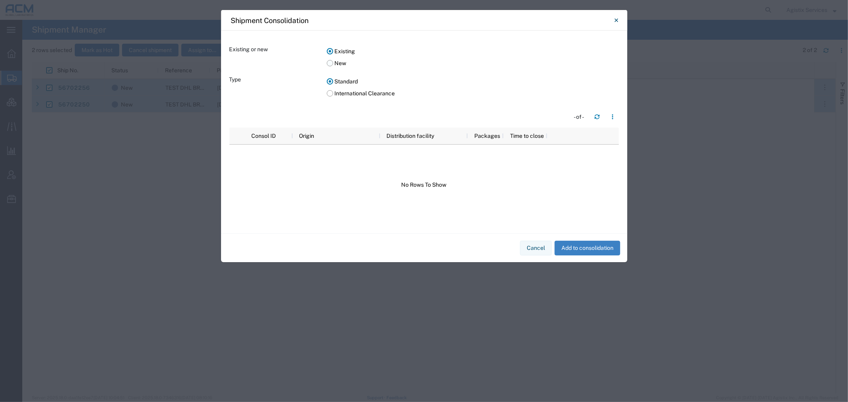
click at [331, 65] on label "New" at bounding box center [473, 63] width 292 height 12
click at [0, 0] on input "New" at bounding box center [0, 0] width 0 height 0
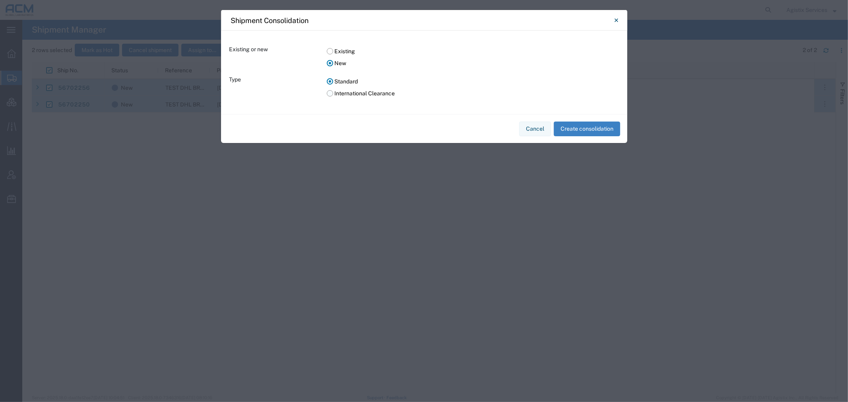
click at [333, 88] on label "International Clearance" at bounding box center [473, 93] width 292 height 12
click at [0, 0] on input "International Clearance" at bounding box center [0, 0] width 0 height 0
select select "5"
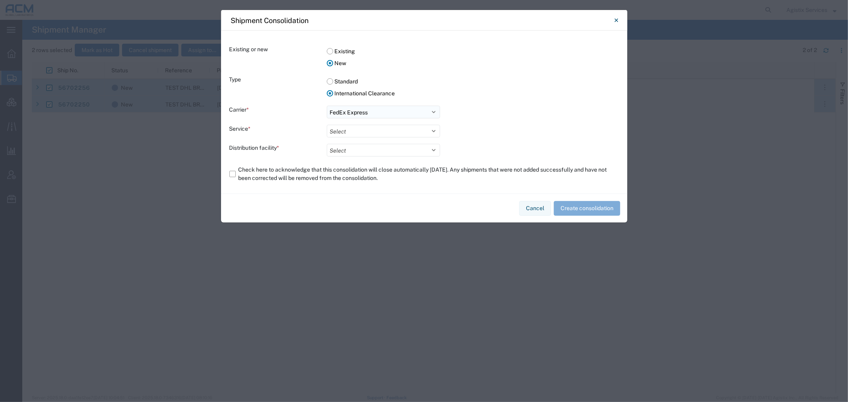
click at [347, 113] on select "Select FedEx Express" at bounding box center [383, 112] width 113 height 13
click at [304, 116] on div "Carrier *" at bounding box center [277, 112] width 97 height 13
click at [360, 125] on select "Select International Priority Direct Distribution" at bounding box center [383, 131] width 113 height 13
click at [289, 125] on div "Service *" at bounding box center [277, 131] width 97 height 13
drag, startPoint x: 616, startPoint y: 25, endPoint x: 571, endPoint y: 25, distance: 45.3
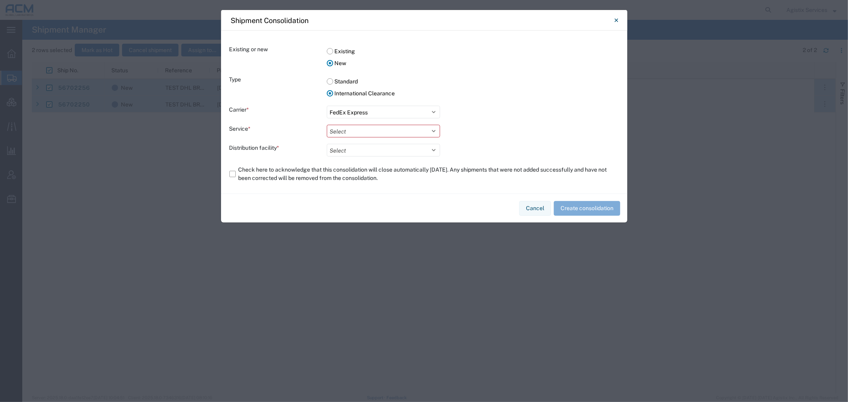
click at [614, 24] on icon "Close" at bounding box center [616, 20] width 4 height 10
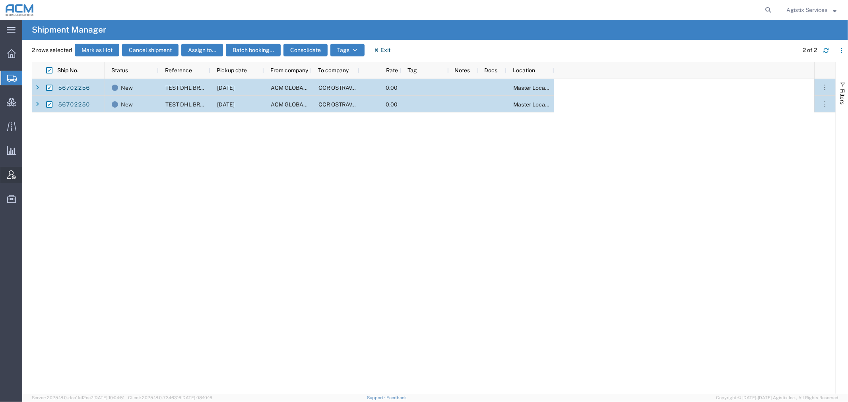
drag, startPoint x: 48, startPoint y: 172, endPoint x: 53, endPoint y: 174, distance: 4.9
click at [27, 172] on span "Account Admin" at bounding box center [25, 175] width 6 height 16
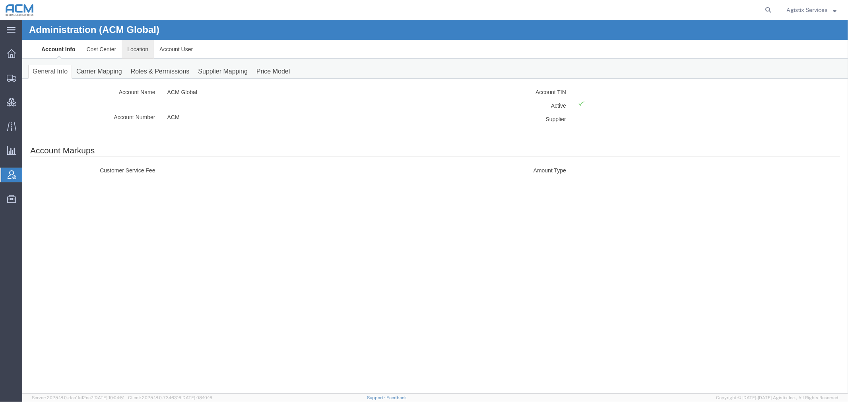
click at [142, 48] on link "Location" at bounding box center [137, 48] width 32 height 19
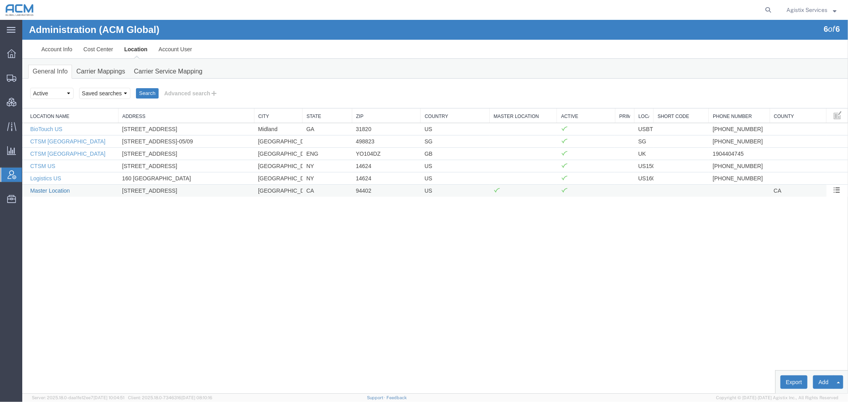
click at [57, 190] on link "Master Location" at bounding box center [50, 190] width 40 height 6
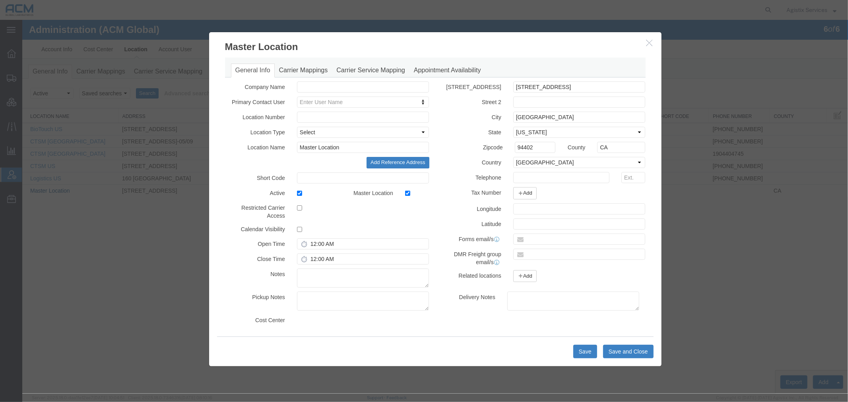
select select "COSTCENTER"
select select "2236958"
click at [320, 71] on link "Carrier Mappings" at bounding box center [303, 70] width 58 height 14
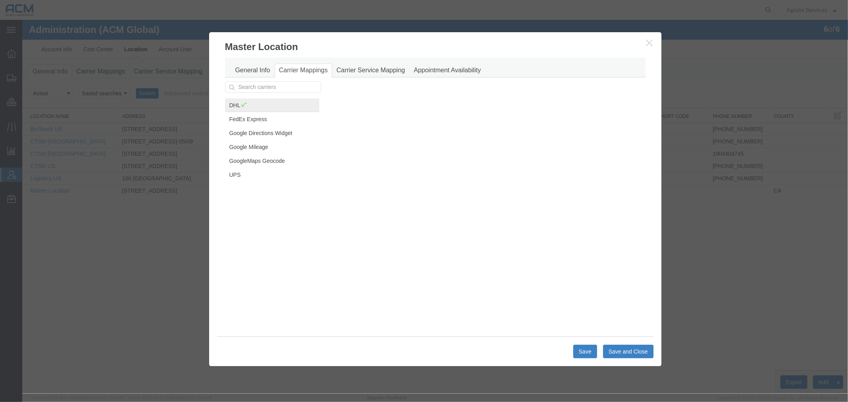
click at [265, 103] on link "DHL" at bounding box center [272, 105] width 94 height 14
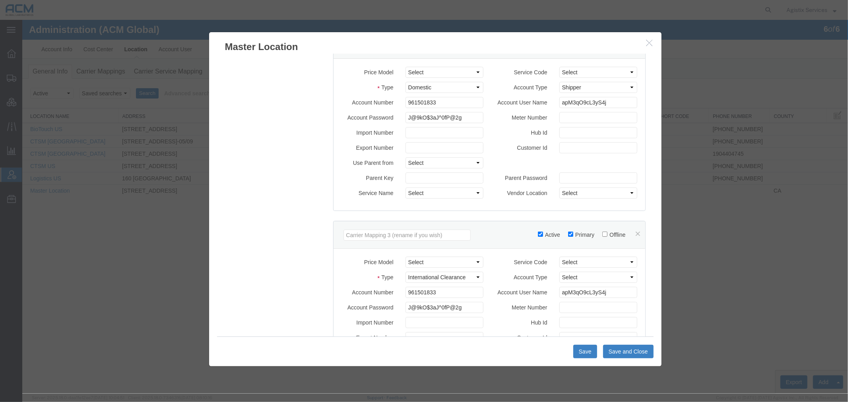
scroll to position [416, 0]
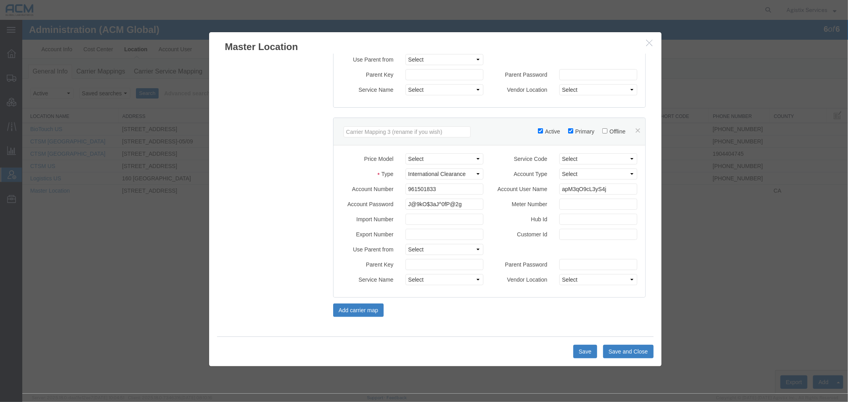
click at [649, 41] on icon "button" at bounding box center [649, 42] width 6 height 7
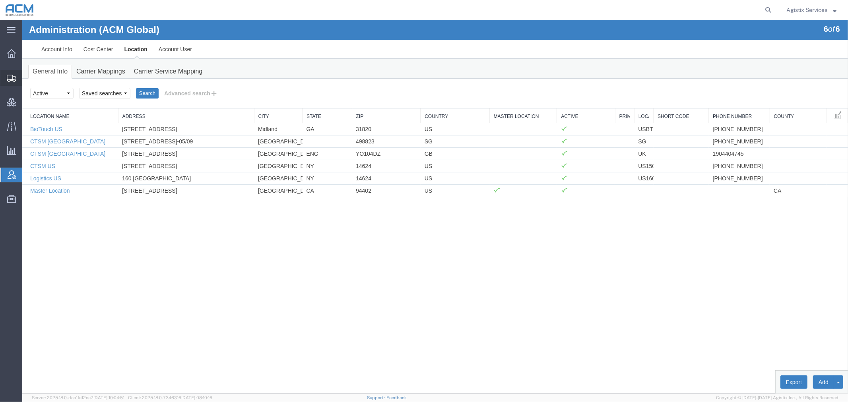
drag, startPoint x: 11, startPoint y: 80, endPoint x: 18, endPoint y: 83, distance: 7.9
click at [11, 80] on icon at bounding box center [12, 78] width 10 height 7
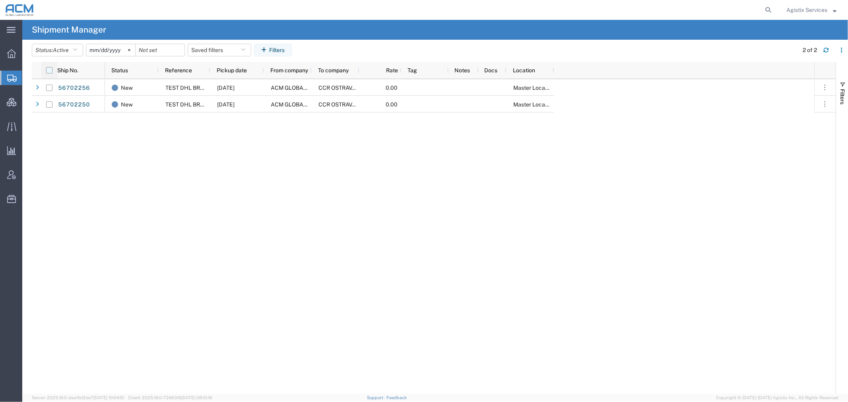
click at [50, 70] on input "checkbox" at bounding box center [49, 70] width 6 height 6
checkbox input "true"
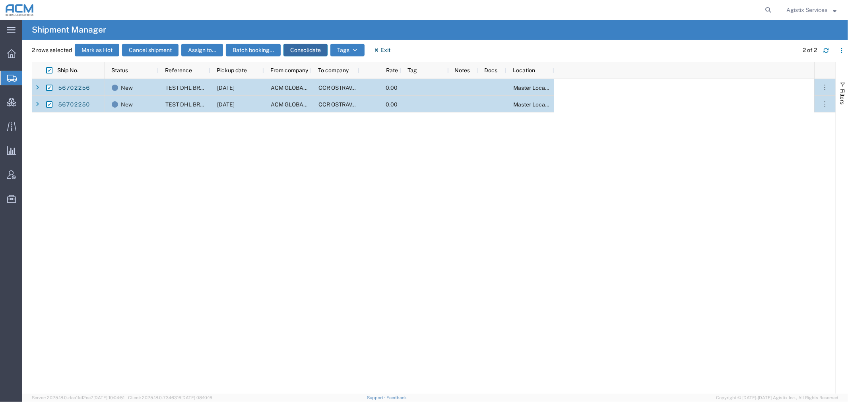
click at [306, 48] on button "Consolidate" at bounding box center [305, 50] width 44 height 13
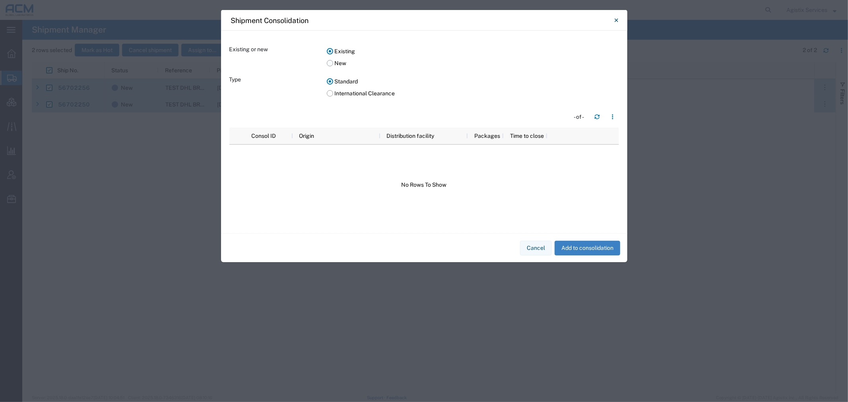
click at [329, 66] on label "New" at bounding box center [473, 63] width 292 height 12
click at [0, 0] on input "New" at bounding box center [0, 0] width 0 height 0
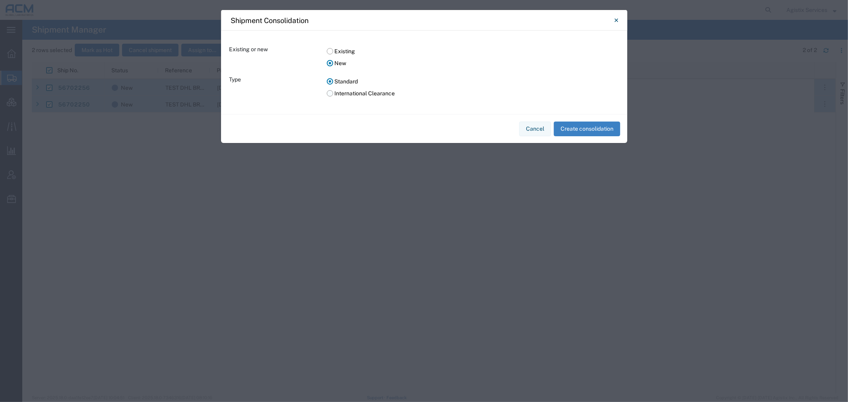
click at [331, 92] on label "International Clearance" at bounding box center [473, 93] width 292 height 12
click at [0, 0] on input "International Clearance" at bounding box center [0, 0] width 0 height 0
select select "5"
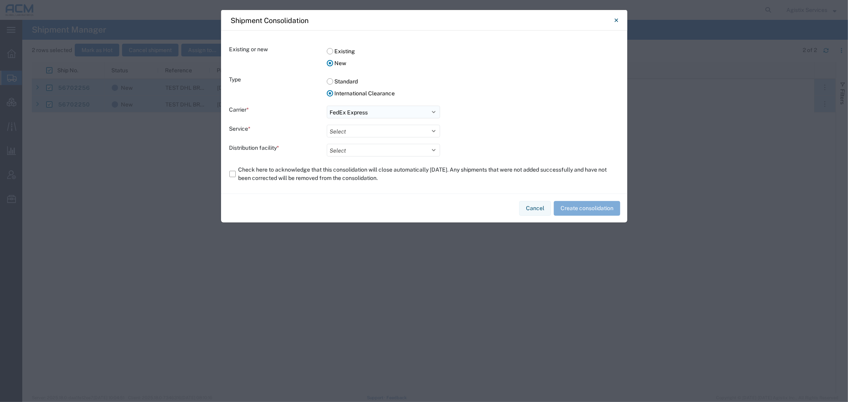
click at [337, 108] on select "Select FedEx Express" at bounding box center [383, 112] width 113 height 13
click at [614, 17] on icon "Close" at bounding box center [616, 20] width 4 height 10
